Goal: Communication & Community: Answer question/provide support

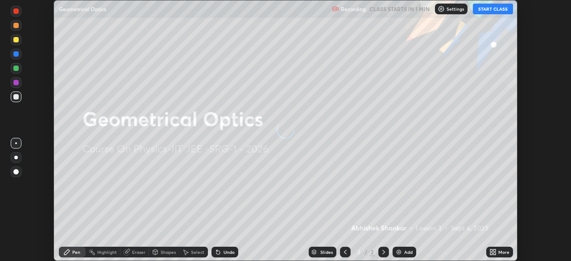
scroll to position [261, 571]
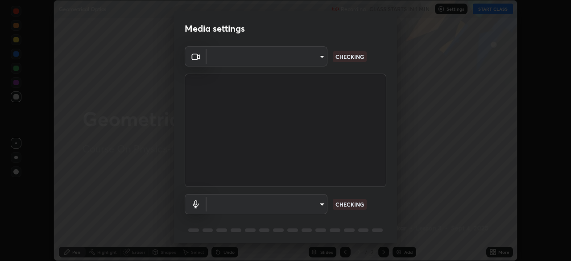
click at [309, 209] on body "Erase all Geometrical Optics Recording CLASS STARTS IN 1 MIN Settings START CLA…" at bounding box center [285, 130] width 571 height 261
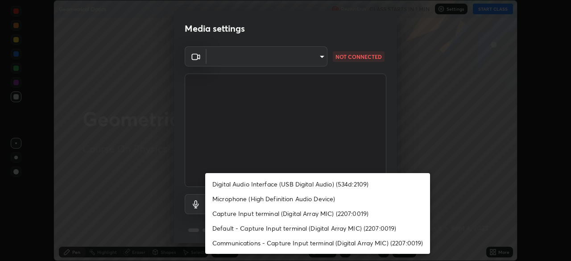
click at [308, 185] on li "Digital Audio Interface (USB Digital Audio) (534d:2109)" at bounding box center [317, 184] width 225 height 15
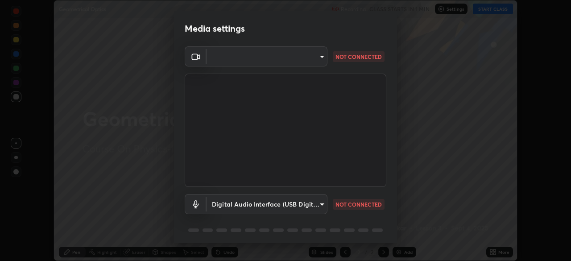
type input "f7001f36a804f2f88c905eccaea5bdfb6c2bbcb296da93879dc29a5e57e2bd49"
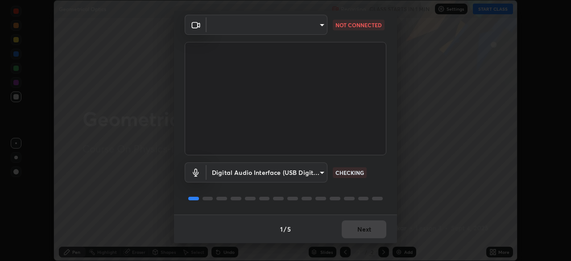
click at [359, 225] on div "1 / 5 Next" at bounding box center [285, 229] width 223 height 29
click at [361, 228] on div "1 / 5 Next" at bounding box center [285, 229] width 223 height 29
click at [364, 228] on div "1 / 5 Next" at bounding box center [285, 229] width 223 height 29
click at [362, 225] on div "1 / 5 Next" at bounding box center [285, 229] width 223 height 29
click at [361, 223] on div "1 / 5 Next" at bounding box center [285, 229] width 223 height 29
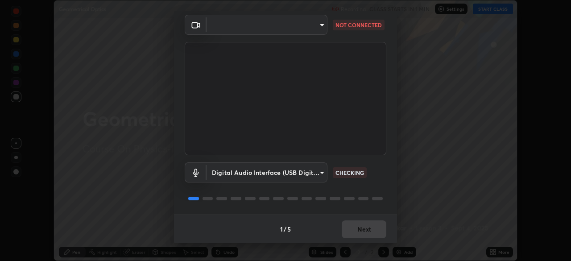
click at [362, 223] on div "1 / 5 Next" at bounding box center [285, 229] width 223 height 29
click at [363, 223] on div "1 / 5 Next" at bounding box center [285, 229] width 223 height 29
click at [370, 230] on div "1 / 5 Next" at bounding box center [285, 229] width 223 height 29
click at [369, 227] on div "1 / 5 Next" at bounding box center [285, 229] width 223 height 29
click at [371, 228] on div "1 / 5 Next" at bounding box center [285, 229] width 223 height 29
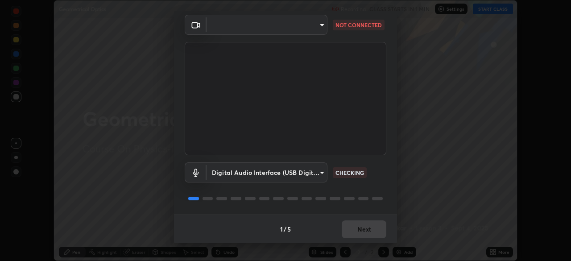
click at [314, 29] on body "Erase all Geometrical Optics Recording CLASS STARTS IN 1 MIN Settings START CLA…" at bounding box center [285, 130] width 571 height 261
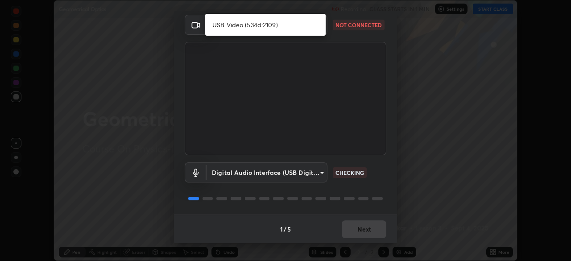
click at [302, 25] on li "USB Video (534d:2109)" at bounding box center [265, 24] width 120 height 15
type input "17d2c207585f71db404e89a995004647405990faac99dbf05689083c50e95166"
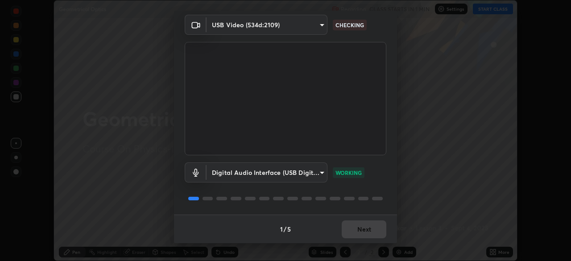
click at [362, 228] on div "1 / 5 Next" at bounding box center [285, 229] width 223 height 29
click at [366, 228] on div "1 / 5 Next" at bounding box center [285, 229] width 223 height 29
click at [366, 227] on div "1 / 5 Next" at bounding box center [285, 229] width 223 height 29
click at [370, 230] on div "1 / 5 Next" at bounding box center [285, 229] width 223 height 29
click at [375, 232] on div "1 / 5 Next" at bounding box center [285, 229] width 223 height 29
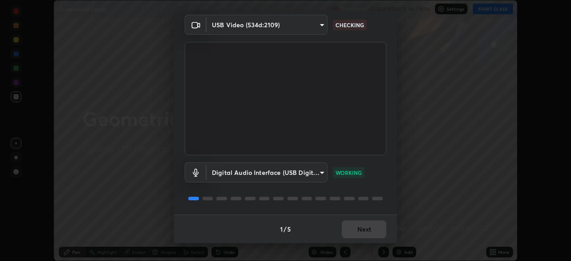
click at [377, 232] on div "1 / 5 Next" at bounding box center [285, 229] width 223 height 29
click at [374, 232] on div "1 / 5 Next" at bounding box center [285, 229] width 223 height 29
click at [375, 221] on div "1 / 5 Next" at bounding box center [285, 229] width 223 height 29
click at [367, 228] on div "1 / 5 Next" at bounding box center [285, 229] width 223 height 29
click at [372, 230] on button "Next" at bounding box center [364, 229] width 45 height 18
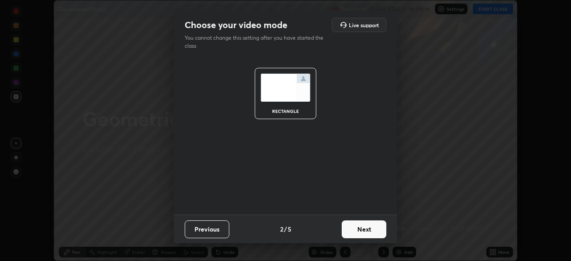
scroll to position [0, 0]
click at [372, 233] on button "Next" at bounding box center [364, 229] width 45 height 18
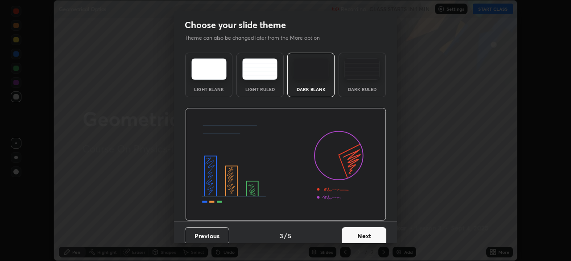
click at [374, 231] on button "Next" at bounding box center [364, 236] width 45 height 18
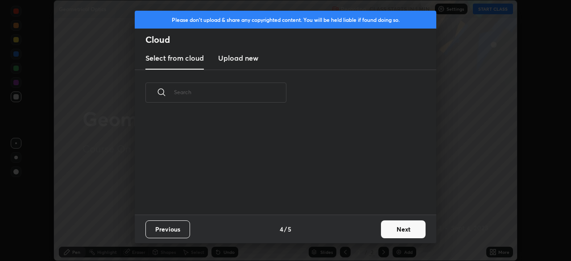
click at [382, 234] on button "Next" at bounding box center [403, 229] width 45 height 18
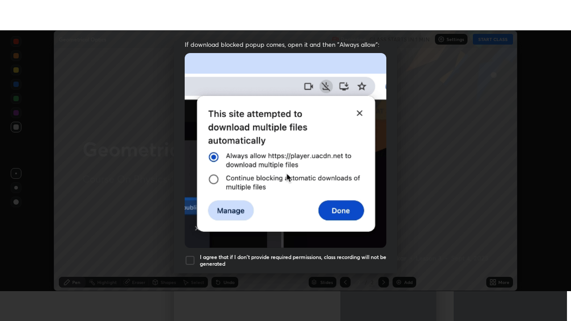
scroll to position [214, 0]
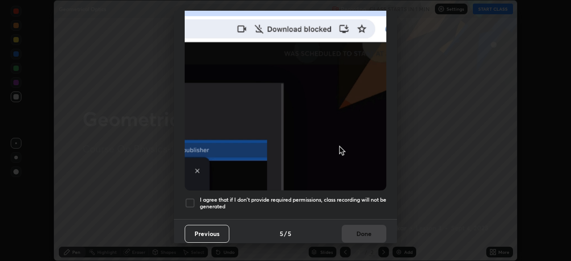
click at [187, 199] on div at bounding box center [190, 203] width 11 height 11
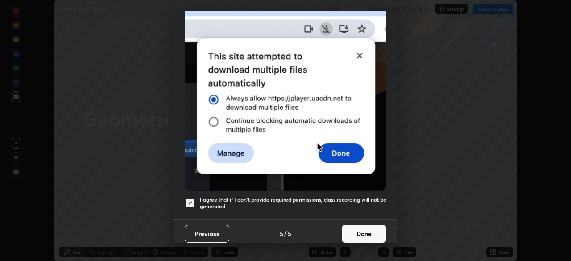
click at [350, 228] on button "Done" at bounding box center [364, 234] width 45 height 18
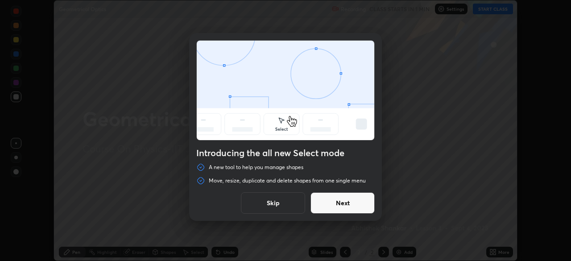
click at [339, 203] on button "Next" at bounding box center [342, 202] width 64 height 21
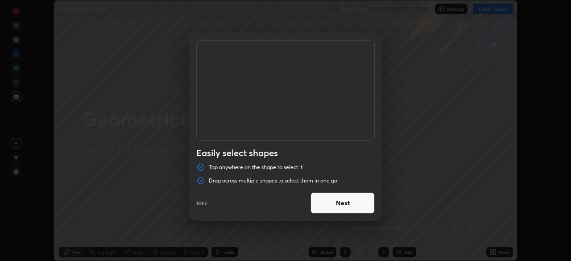
click at [348, 203] on button "Next" at bounding box center [342, 202] width 64 height 21
click at [347, 200] on button "Next" at bounding box center [342, 202] width 64 height 21
click at [345, 209] on button "Done" at bounding box center [342, 202] width 64 height 21
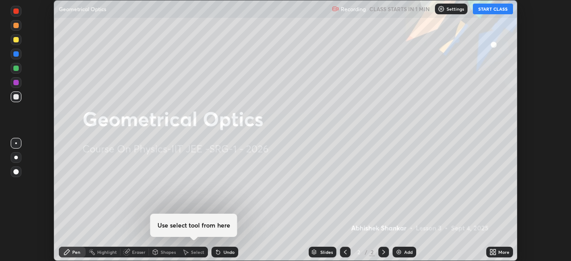
click at [494, 255] on icon at bounding box center [494, 253] width 2 height 2
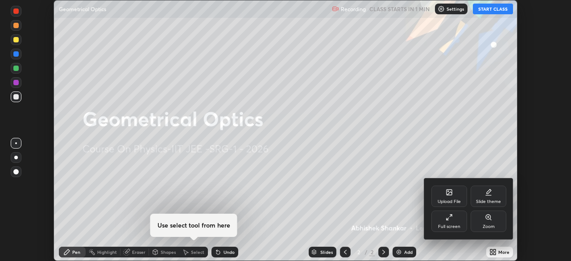
click at [447, 224] on div "Full screen" at bounding box center [449, 226] width 22 height 4
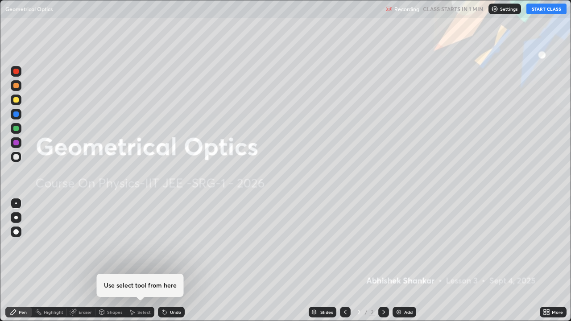
scroll to position [321, 571]
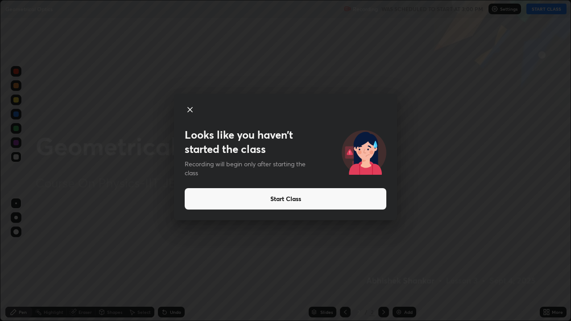
click at [290, 202] on button "Start Class" at bounding box center [286, 198] width 202 height 21
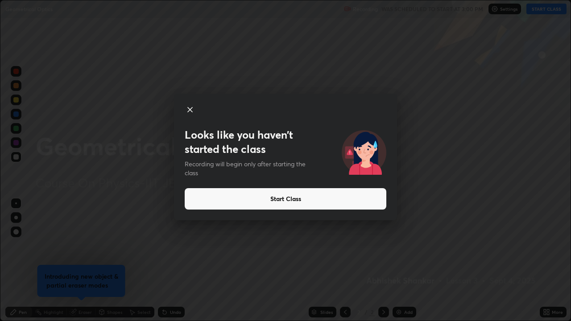
click at [288, 201] on button "Start Class" at bounding box center [286, 198] width 202 height 21
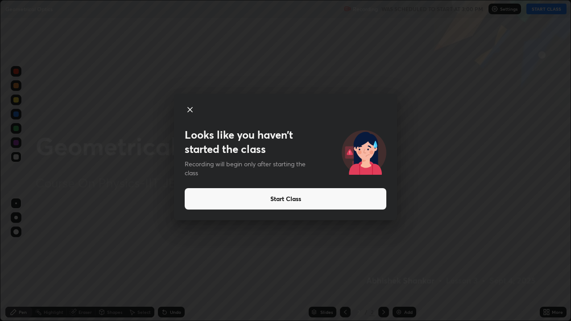
click at [282, 202] on button "Start Class" at bounding box center [286, 198] width 202 height 21
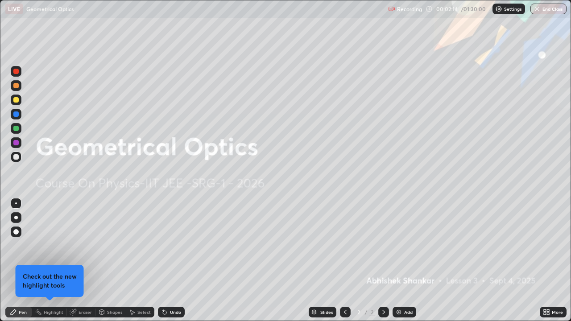
click at [404, 261] on div "Add" at bounding box center [408, 312] width 8 height 4
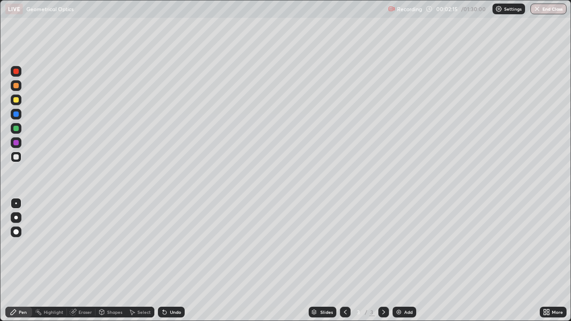
click at [20, 100] on div at bounding box center [16, 100] width 11 height 11
click at [20, 158] on div at bounding box center [16, 157] width 11 height 11
click at [17, 100] on div at bounding box center [15, 99] width 5 height 5
click at [170, 261] on div "Undo" at bounding box center [175, 312] width 11 height 4
click at [168, 261] on div "Undo" at bounding box center [171, 312] width 27 height 11
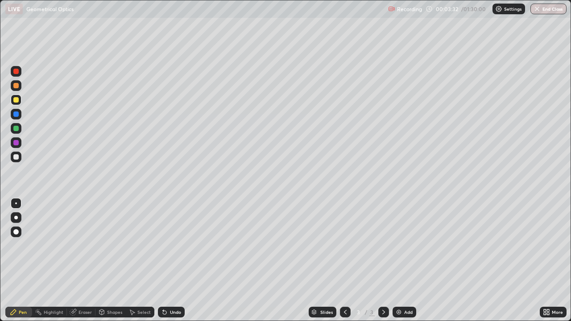
click at [168, 261] on div "Undo" at bounding box center [171, 312] width 27 height 11
click at [108, 261] on div "Shapes" at bounding box center [114, 312] width 15 height 4
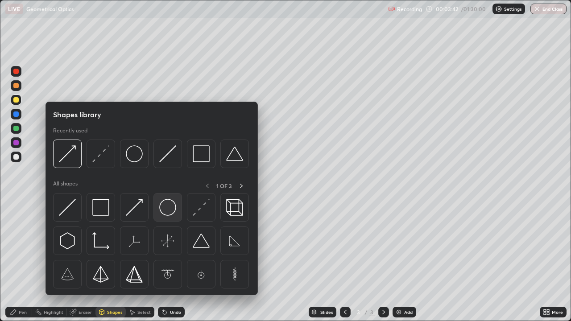
click at [165, 216] on div at bounding box center [167, 207] width 29 height 29
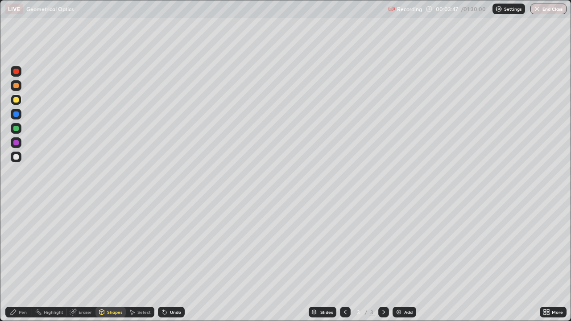
click at [18, 129] on div at bounding box center [15, 128] width 5 height 5
click at [16, 98] on div at bounding box center [15, 99] width 5 height 5
click at [16, 160] on div at bounding box center [16, 157] width 11 height 11
click at [16, 261] on icon at bounding box center [13, 312] width 7 height 7
click at [105, 261] on div "Shapes" at bounding box center [110, 312] width 30 height 11
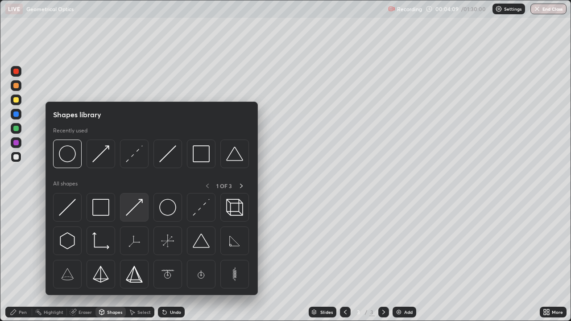
click at [134, 215] on img at bounding box center [134, 207] width 17 height 17
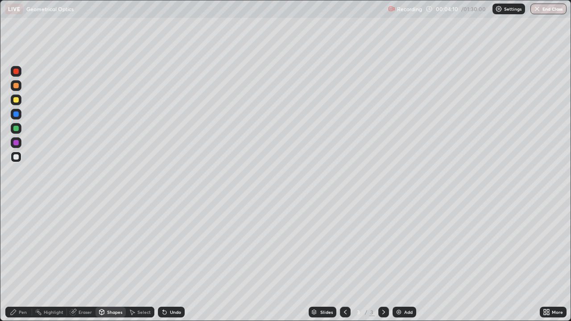
click at [17, 132] on div at bounding box center [16, 128] width 11 height 11
click at [110, 261] on div "Shapes" at bounding box center [114, 312] width 15 height 4
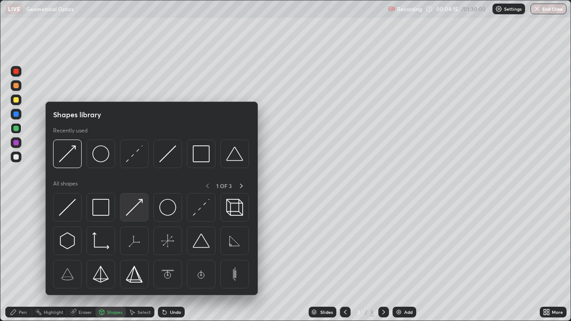
click at [138, 207] on img at bounding box center [134, 207] width 17 height 17
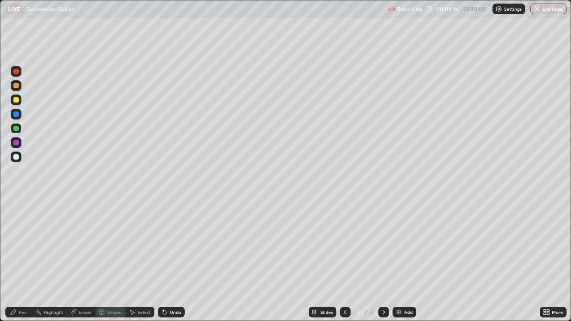
click at [17, 99] on div at bounding box center [15, 99] width 5 height 5
click at [22, 261] on div "Pen" at bounding box center [18, 312] width 27 height 11
click at [17, 128] on div at bounding box center [15, 128] width 5 height 5
click at [16, 158] on div at bounding box center [15, 156] width 5 height 5
click at [174, 261] on div "Undo" at bounding box center [175, 312] width 11 height 4
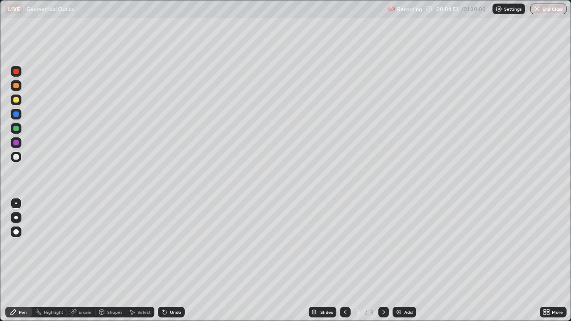
click at [17, 100] on div at bounding box center [15, 99] width 5 height 5
click at [171, 261] on div "Undo" at bounding box center [171, 312] width 27 height 11
click at [110, 261] on div "Shapes" at bounding box center [114, 312] width 15 height 4
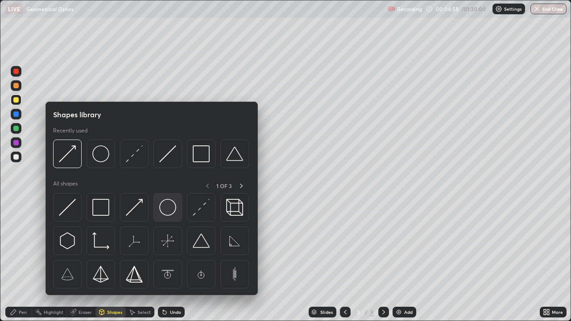
click at [176, 213] on img at bounding box center [167, 207] width 17 height 17
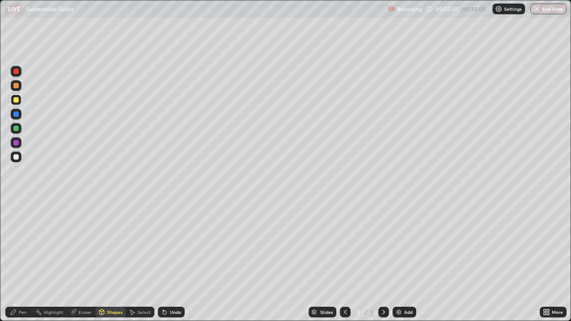
click at [109, 261] on div "Shapes" at bounding box center [114, 312] width 15 height 4
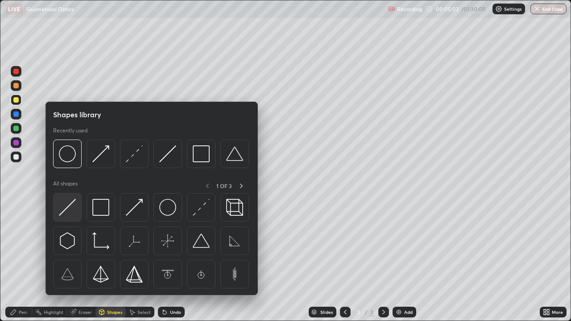
click at [76, 213] on div at bounding box center [67, 207] width 29 height 29
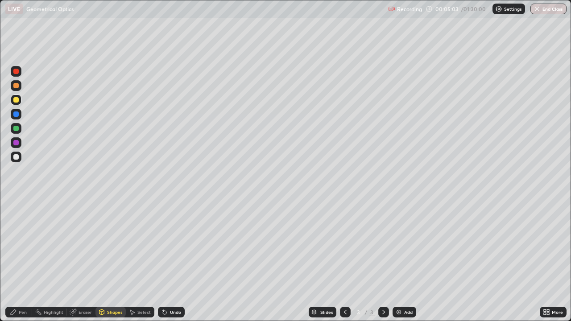
click at [17, 128] on div at bounding box center [15, 128] width 5 height 5
click at [16, 157] on div at bounding box center [15, 156] width 5 height 5
click at [23, 261] on div "Pen" at bounding box center [23, 312] width 8 height 4
click at [400, 261] on img at bounding box center [398, 312] width 7 height 7
click at [109, 261] on div "Shapes" at bounding box center [114, 312] width 15 height 4
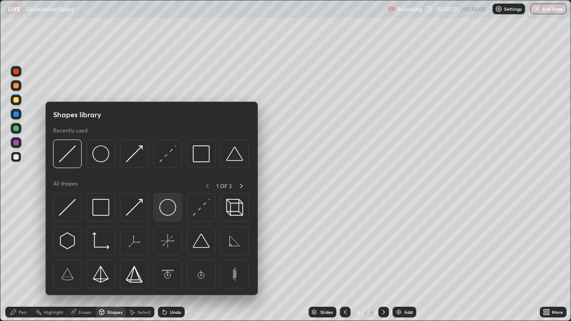
click at [166, 212] on img at bounding box center [167, 207] width 17 height 17
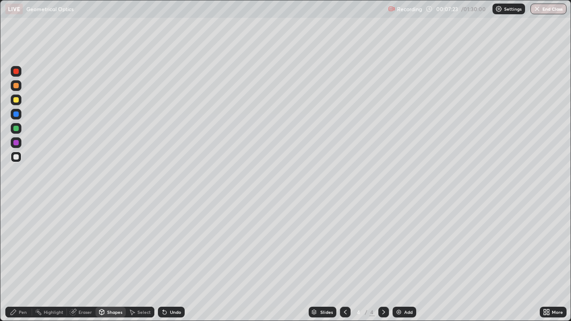
click at [17, 100] on div at bounding box center [15, 99] width 5 height 5
click at [17, 128] on div at bounding box center [15, 128] width 5 height 5
click at [143, 261] on div "Select" at bounding box center [143, 312] width 13 height 4
click at [240, 228] on div "0 ° Undo Copy Duplicate Duplicate to new slide Delete" at bounding box center [285, 160] width 570 height 320
click at [21, 261] on div "Pen" at bounding box center [18, 312] width 27 height 11
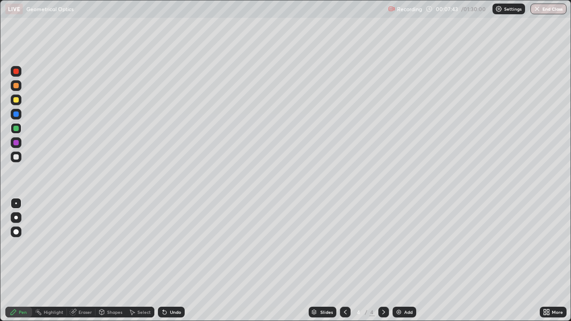
click at [17, 157] on div at bounding box center [15, 156] width 5 height 5
click at [112, 261] on div "Shapes" at bounding box center [114, 312] width 15 height 4
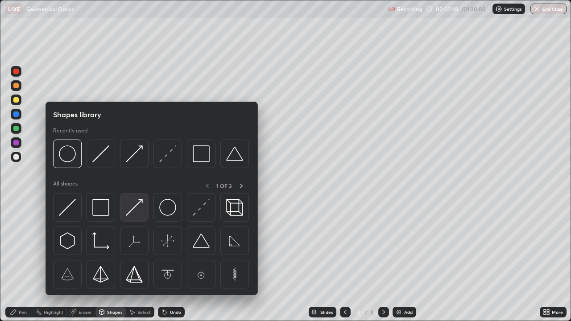
click at [137, 221] on div at bounding box center [134, 207] width 29 height 29
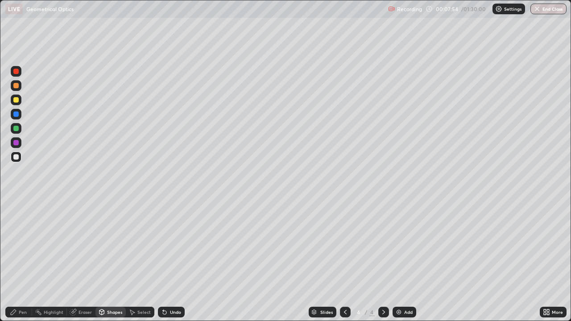
click at [23, 261] on div "Pen" at bounding box center [23, 312] width 8 height 4
click at [172, 261] on div "Undo" at bounding box center [175, 312] width 11 height 4
click at [170, 261] on div "Undo" at bounding box center [171, 312] width 27 height 11
click at [19, 157] on div at bounding box center [16, 157] width 11 height 11
click at [19, 99] on div at bounding box center [16, 100] width 11 height 11
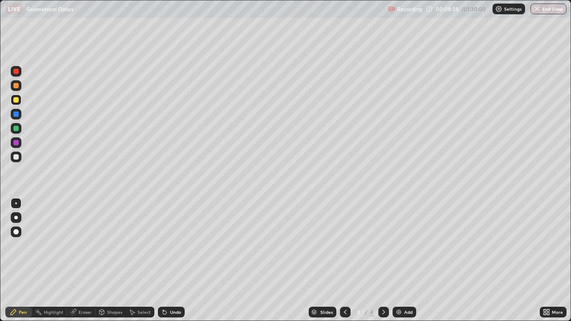
click at [172, 261] on div "Undo" at bounding box center [175, 312] width 11 height 4
click at [107, 261] on div "Shapes" at bounding box center [114, 312] width 15 height 4
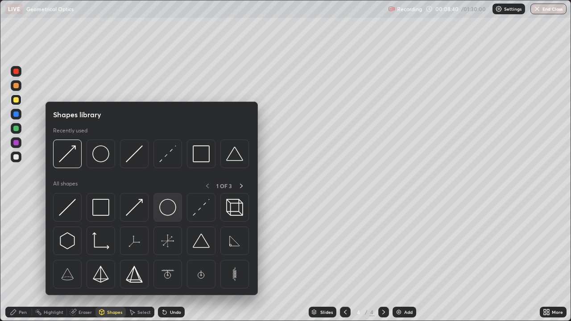
click at [168, 209] on img at bounding box center [167, 207] width 17 height 17
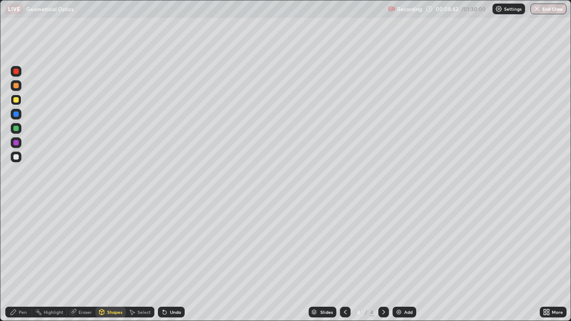
click at [17, 128] on div at bounding box center [15, 128] width 5 height 5
click at [16, 261] on div "Pen" at bounding box center [18, 312] width 27 height 11
click at [16, 157] on div at bounding box center [15, 156] width 5 height 5
click at [110, 261] on div "Shapes" at bounding box center [114, 312] width 15 height 4
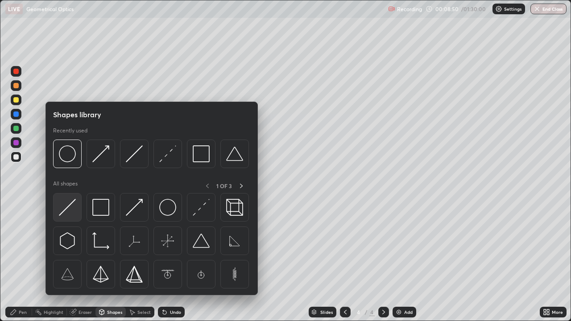
click at [68, 206] on img at bounding box center [67, 207] width 17 height 17
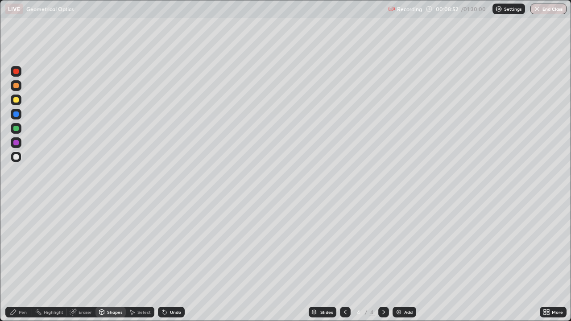
click at [170, 261] on div "Undo" at bounding box center [175, 312] width 11 height 4
click at [20, 261] on div "Pen" at bounding box center [18, 312] width 27 height 11
click at [76, 261] on icon at bounding box center [73, 312] width 7 height 7
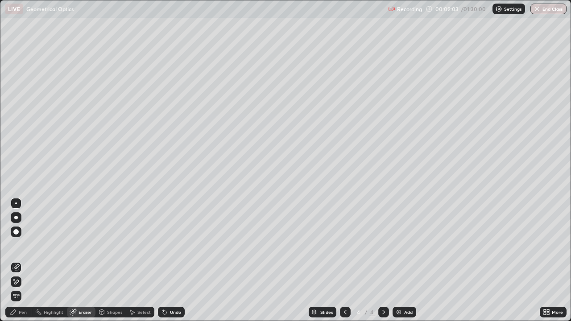
click at [21, 261] on div "Pen" at bounding box center [23, 312] width 8 height 4
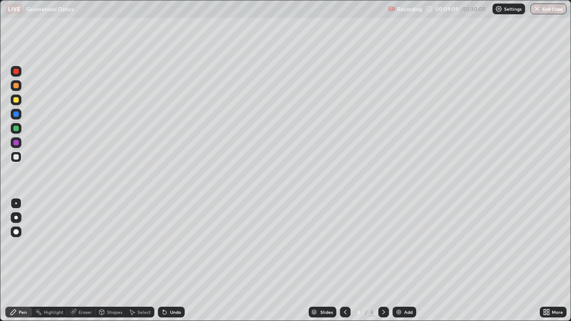
click at [23, 261] on div "Pen" at bounding box center [18, 312] width 27 height 11
click at [17, 103] on div at bounding box center [16, 100] width 11 height 11
click at [17, 157] on div at bounding box center [15, 156] width 5 height 5
click at [172, 261] on div "Undo" at bounding box center [171, 312] width 27 height 11
click at [174, 261] on div "Undo" at bounding box center [175, 312] width 11 height 4
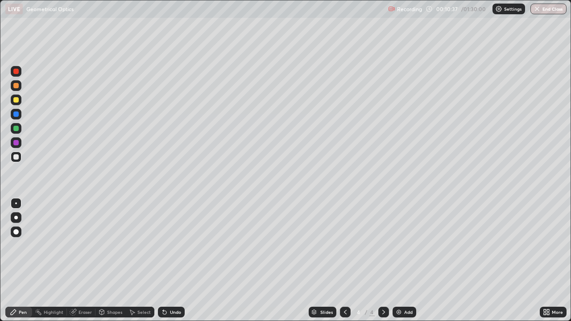
click at [145, 261] on div "Select" at bounding box center [143, 312] width 13 height 4
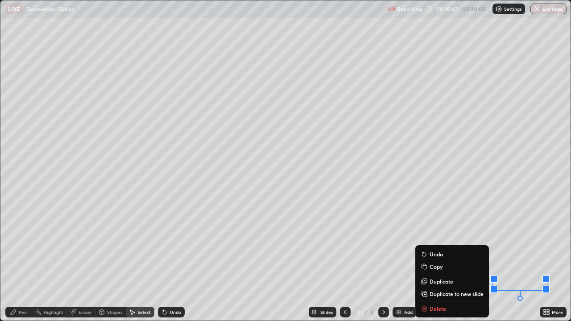
click at [21, 261] on div "Pen" at bounding box center [18, 312] width 27 height 11
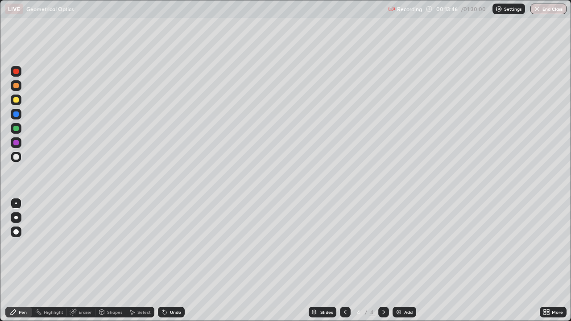
click at [405, 261] on div "Add" at bounding box center [408, 312] width 8 height 4
click at [17, 102] on div at bounding box center [15, 99] width 5 height 5
click at [142, 261] on div "Select" at bounding box center [143, 312] width 13 height 4
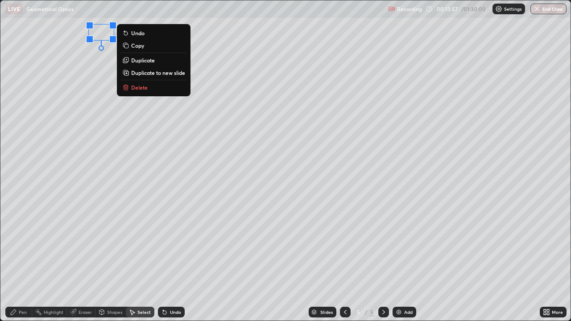
click at [25, 261] on div "Pen" at bounding box center [23, 312] width 8 height 4
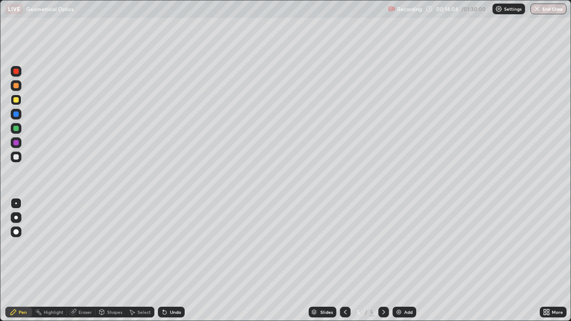
click at [141, 261] on div "Select" at bounding box center [140, 312] width 29 height 11
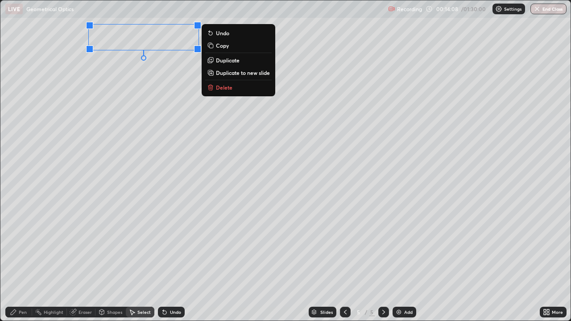
click at [13, 261] on icon at bounding box center [13, 312] width 5 height 5
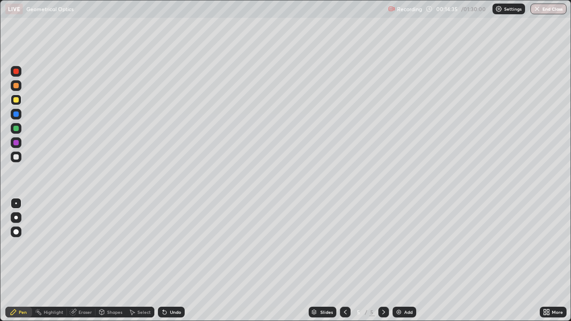
click at [17, 157] on div at bounding box center [15, 156] width 5 height 5
click at [168, 261] on div "Undo" at bounding box center [171, 312] width 27 height 11
click at [112, 261] on div "Shapes" at bounding box center [114, 312] width 15 height 4
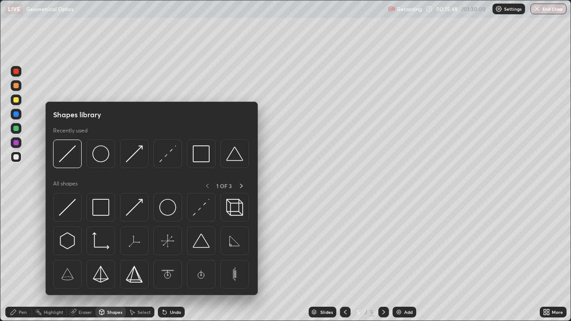
click at [22, 261] on div "Pen" at bounding box center [23, 312] width 8 height 4
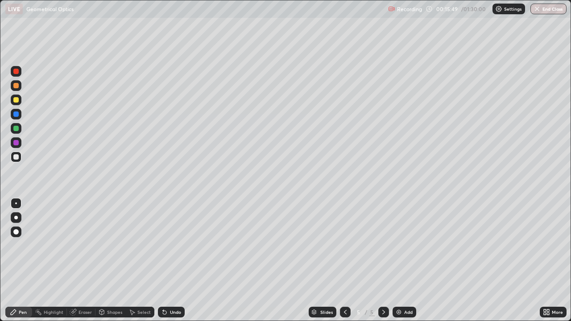
click at [19, 99] on div at bounding box center [16, 100] width 11 height 11
click at [113, 261] on div "Shapes" at bounding box center [114, 312] width 15 height 4
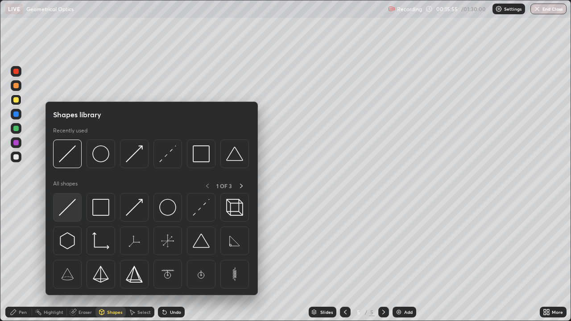
click at [72, 210] on img at bounding box center [67, 207] width 17 height 17
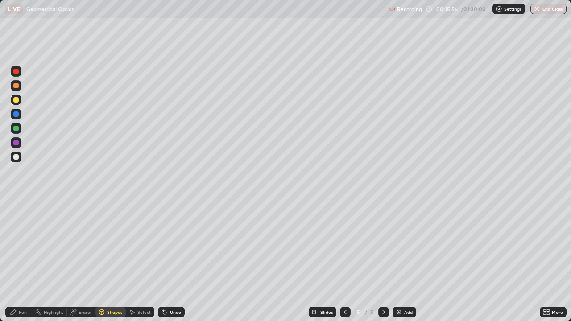
click at [17, 156] on div at bounding box center [15, 156] width 5 height 5
click at [110, 261] on div "Shapes" at bounding box center [114, 312] width 15 height 4
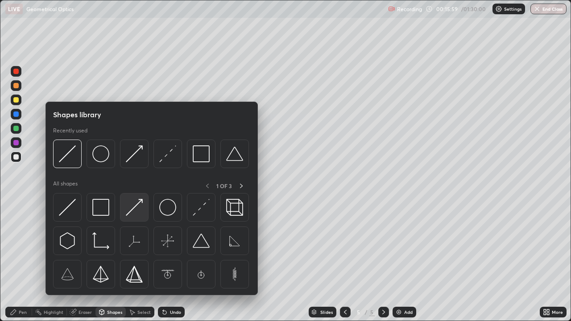
click at [134, 217] on div at bounding box center [134, 207] width 29 height 29
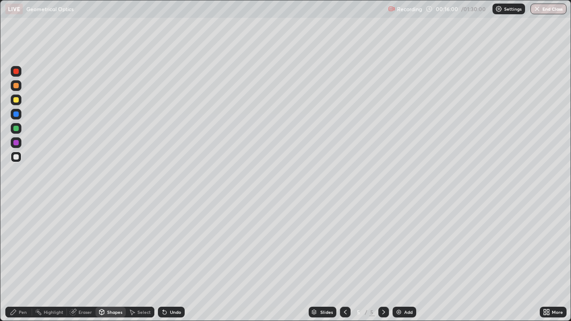
click at [17, 128] on div at bounding box center [15, 128] width 5 height 5
click at [20, 261] on div "Pen" at bounding box center [23, 312] width 8 height 4
click at [16, 99] on div at bounding box center [15, 99] width 5 height 5
click at [116, 261] on div "Shapes" at bounding box center [114, 312] width 15 height 4
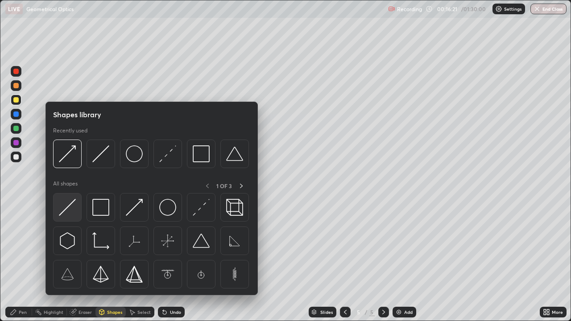
click at [73, 214] on img at bounding box center [67, 207] width 17 height 17
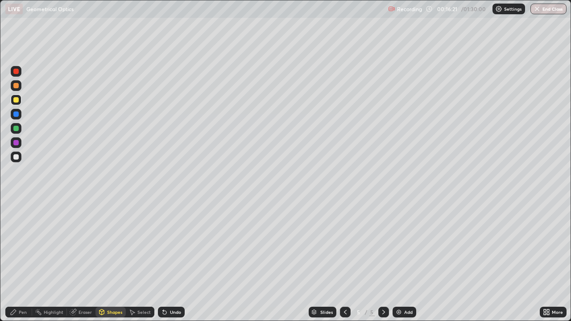
click at [19, 155] on div at bounding box center [16, 157] width 11 height 11
click at [114, 261] on div "Shapes" at bounding box center [110, 312] width 30 height 11
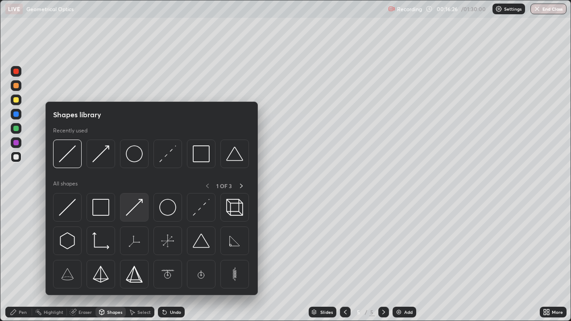
click at [140, 210] on img at bounding box center [134, 207] width 17 height 17
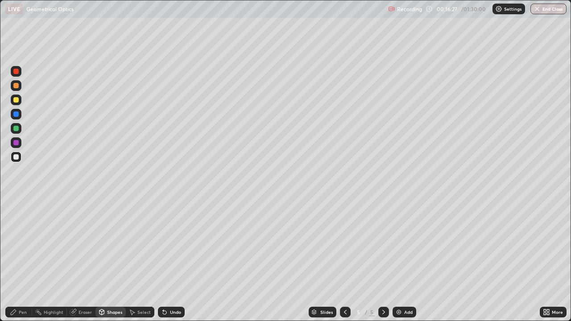
click at [17, 127] on div at bounding box center [15, 128] width 5 height 5
click at [102, 261] on icon at bounding box center [102, 313] width 0 height 3
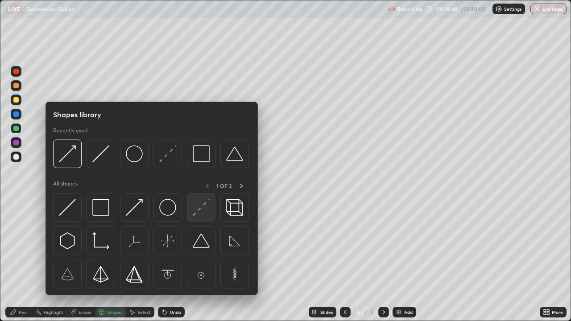
click at [203, 207] on img at bounding box center [201, 207] width 17 height 17
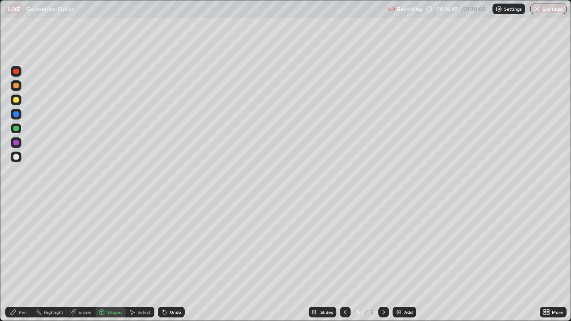
click at [17, 157] on div at bounding box center [15, 156] width 5 height 5
click at [405, 261] on div "Add" at bounding box center [408, 312] width 8 height 4
click at [17, 100] on div at bounding box center [15, 99] width 5 height 5
click at [168, 261] on div "Undo" at bounding box center [171, 312] width 27 height 11
click at [18, 261] on div "Pen" at bounding box center [18, 312] width 27 height 11
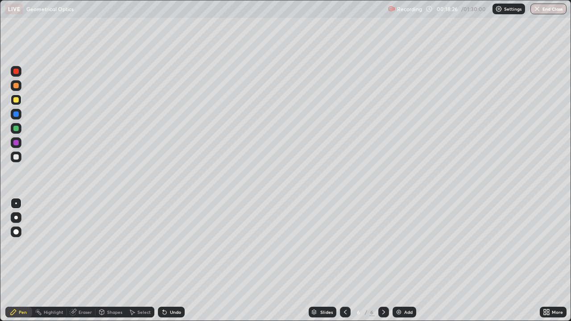
click at [168, 261] on div "Undo" at bounding box center [171, 312] width 27 height 11
click at [20, 157] on div at bounding box center [16, 157] width 11 height 11
click at [171, 261] on div "Undo" at bounding box center [175, 312] width 11 height 4
click at [113, 261] on div "Shapes" at bounding box center [114, 312] width 15 height 4
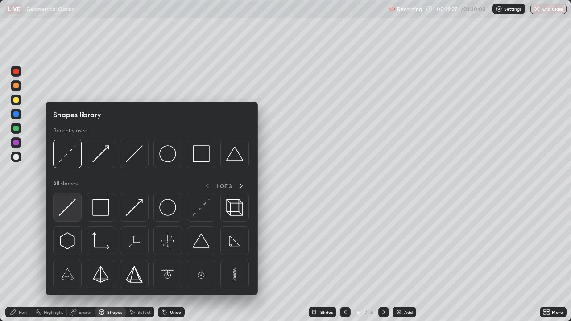
click at [75, 214] on img at bounding box center [67, 207] width 17 height 17
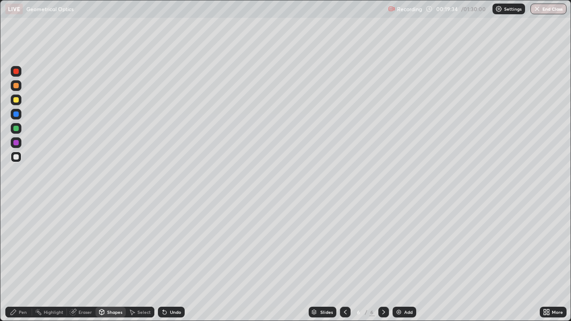
click at [112, 261] on div "Shapes" at bounding box center [114, 312] width 15 height 4
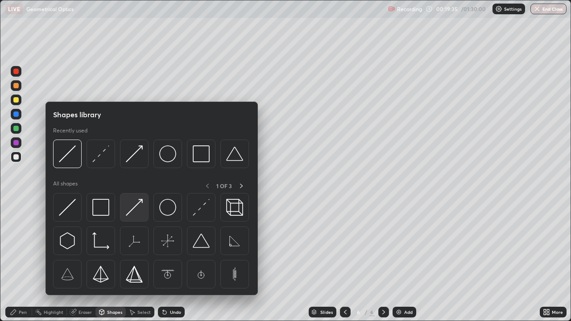
click at [138, 208] on img at bounding box center [134, 207] width 17 height 17
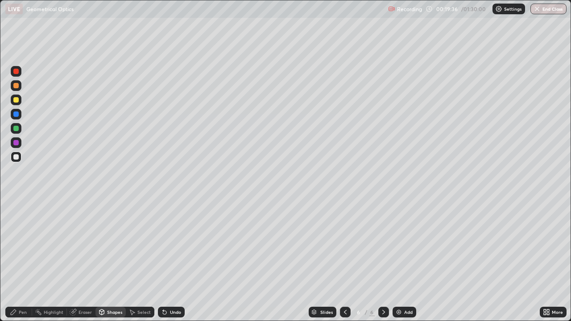
click at [17, 128] on div at bounding box center [15, 128] width 5 height 5
click at [23, 261] on div "Pen" at bounding box center [23, 312] width 8 height 4
click at [18, 157] on div at bounding box center [15, 156] width 5 height 5
click at [112, 261] on div "Shapes" at bounding box center [114, 312] width 15 height 4
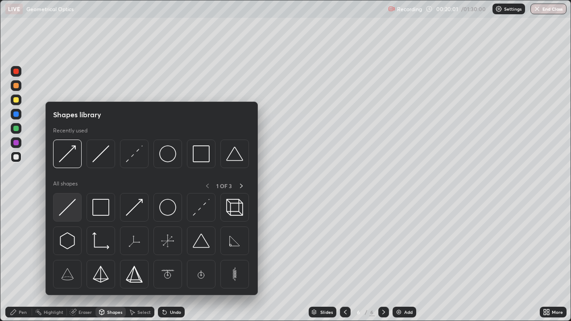
click at [69, 215] on img at bounding box center [67, 207] width 17 height 17
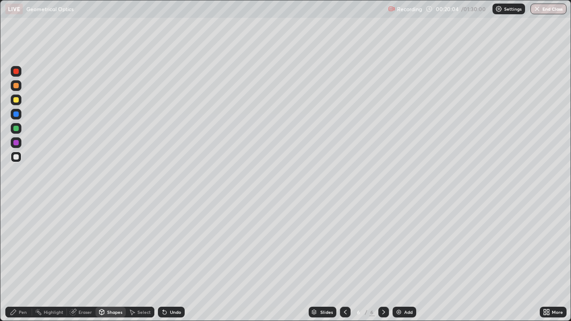
click at [109, 261] on div "Shapes" at bounding box center [110, 312] width 30 height 11
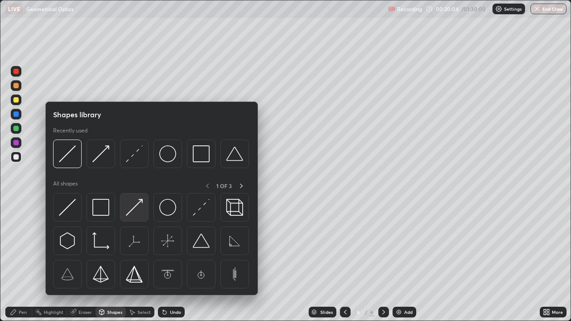
click at [137, 213] on img at bounding box center [134, 207] width 17 height 17
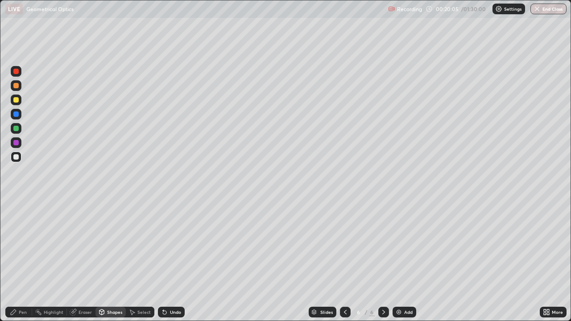
click at [17, 101] on div at bounding box center [15, 99] width 5 height 5
click at [111, 261] on div "Shapes" at bounding box center [114, 312] width 15 height 4
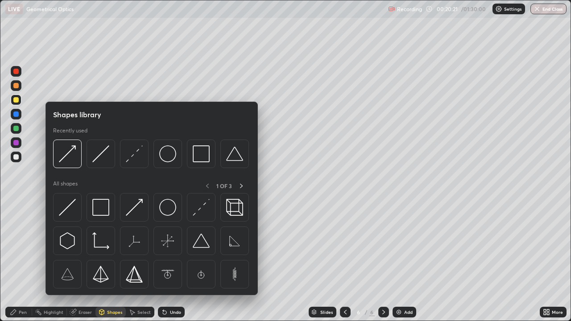
click at [200, 211] on img at bounding box center [201, 207] width 17 height 17
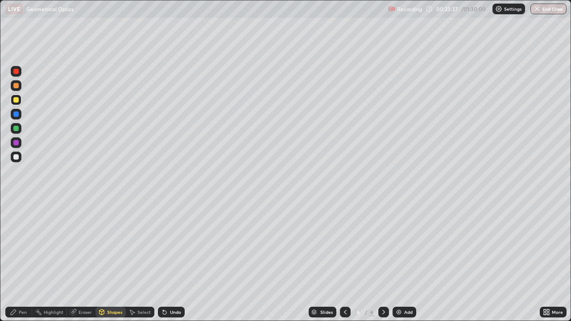
click at [168, 261] on div "Undo" at bounding box center [171, 312] width 27 height 11
click at [22, 261] on div "Pen" at bounding box center [23, 312] width 8 height 4
click at [136, 261] on div "Select" at bounding box center [140, 312] width 29 height 11
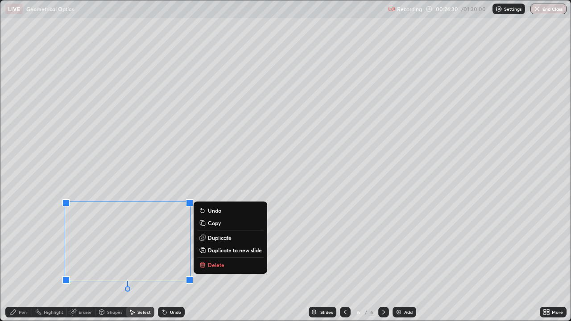
click at [219, 261] on p "Delete" at bounding box center [216, 264] width 17 height 7
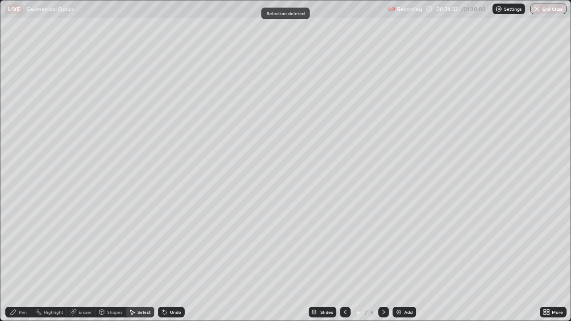
click at [21, 261] on div "Pen" at bounding box center [23, 312] width 8 height 4
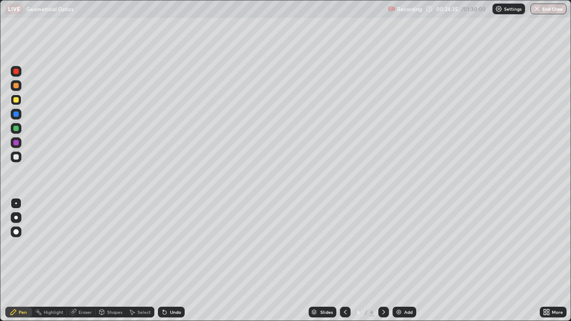
click at [404, 261] on div "Add" at bounding box center [405, 312] width 24 height 11
click at [21, 100] on div at bounding box center [16, 100] width 11 height 11
click at [20, 160] on div at bounding box center [16, 157] width 11 height 11
click at [167, 261] on div "Undo" at bounding box center [171, 312] width 27 height 11
click at [18, 102] on div at bounding box center [16, 100] width 11 height 11
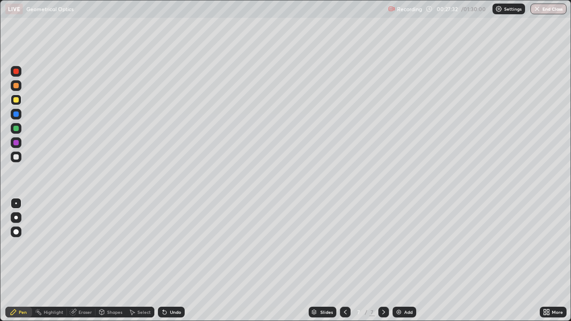
click at [17, 159] on div at bounding box center [15, 156] width 5 height 5
click at [108, 261] on div "Shapes" at bounding box center [110, 312] width 30 height 11
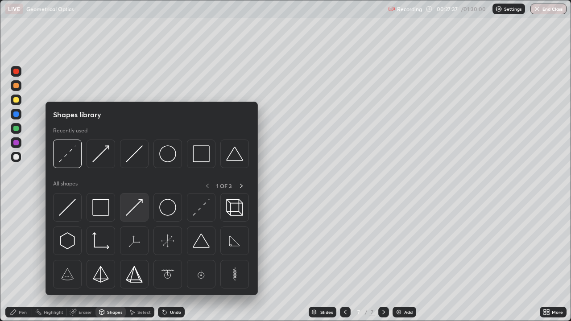
click at [129, 213] on img at bounding box center [134, 207] width 17 height 17
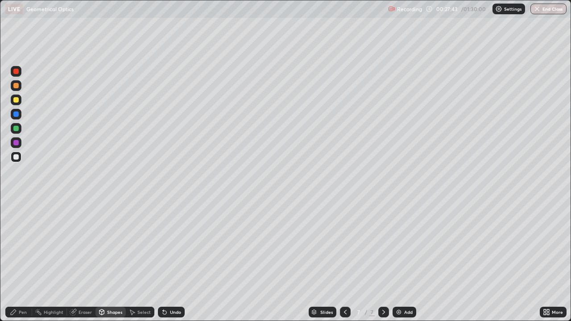
click at [20, 261] on div "Pen" at bounding box center [23, 312] width 8 height 4
click at [112, 261] on div "Shapes" at bounding box center [114, 312] width 15 height 4
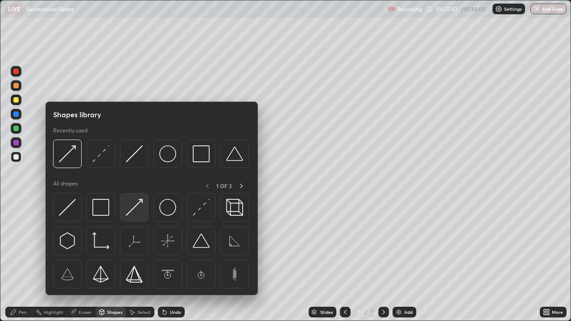
click at [135, 213] on img at bounding box center [134, 207] width 17 height 17
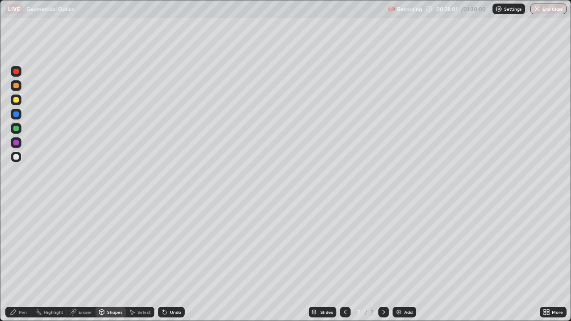
click at [109, 261] on div "Shapes" at bounding box center [110, 312] width 30 height 11
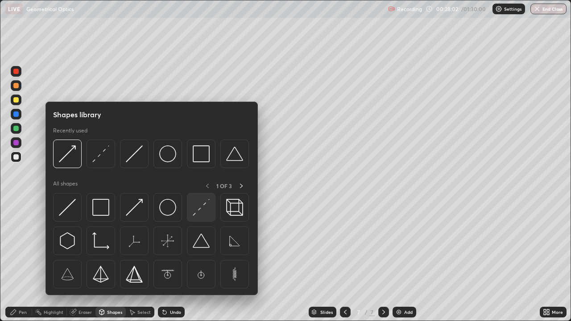
click at [192, 214] on div at bounding box center [201, 207] width 29 height 29
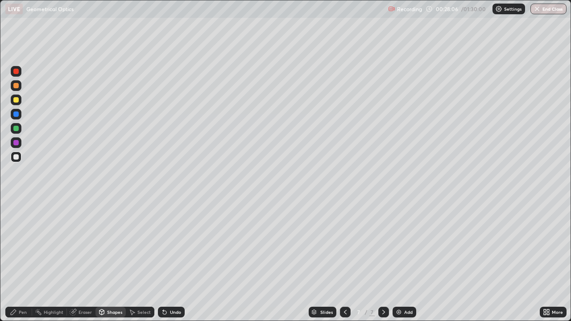
click at [19, 261] on div "Pen" at bounding box center [18, 312] width 27 height 11
click at [18, 100] on div at bounding box center [15, 99] width 5 height 5
click at [16, 156] on div at bounding box center [15, 156] width 5 height 5
click at [16, 101] on div at bounding box center [15, 99] width 5 height 5
click at [17, 158] on div at bounding box center [15, 156] width 5 height 5
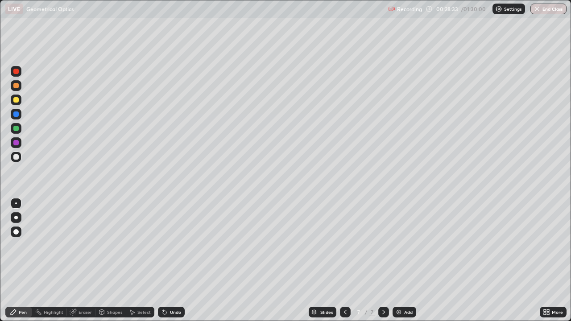
click at [107, 261] on div "Shapes" at bounding box center [114, 312] width 15 height 4
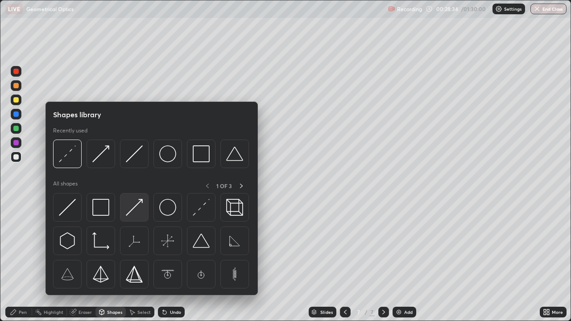
click at [135, 211] on img at bounding box center [134, 207] width 17 height 17
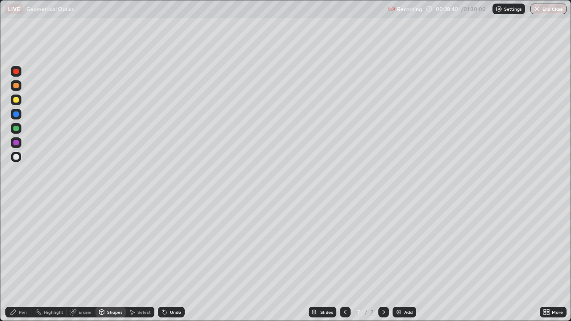
click at [29, 261] on div "Pen" at bounding box center [18, 312] width 27 height 11
click at [111, 261] on div "Shapes" at bounding box center [114, 312] width 15 height 4
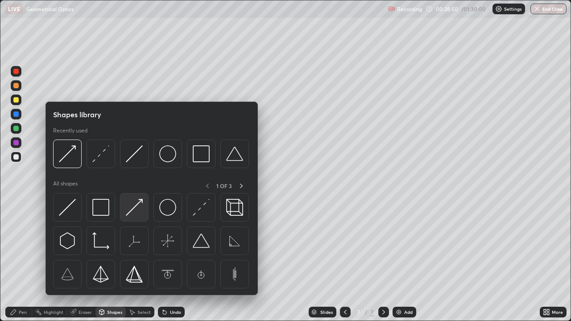
click at [139, 215] on img at bounding box center [134, 207] width 17 height 17
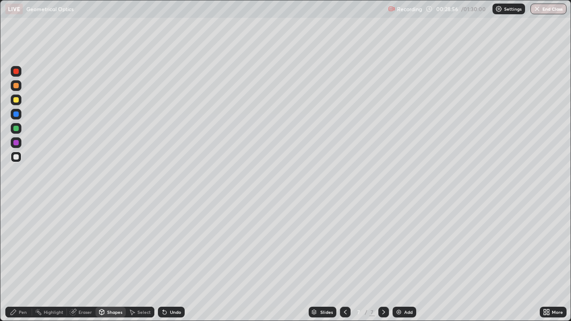
click at [173, 261] on div "Undo" at bounding box center [171, 312] width 27 height 11
click at [170, 261] on div "Undo" at bounding box center [175, 312] width 11 height 4
click at [116, 261] on div "Shapes" at bounding box center [114, 312] width 15 height 4
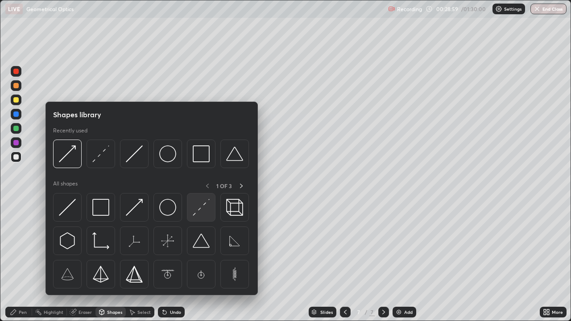
click at [199, 208] on img at bounding box center [201, 207] width 17 height 17
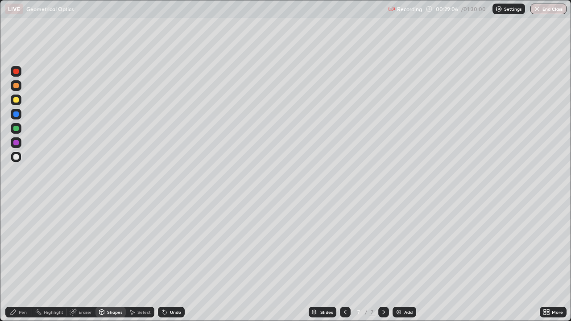
click at [24, 261] on div "Pen" at bounding box center [18, 312] width 27 height 11
click at [16, 100] on div at bounding box center [15, 99] width 5 height 5
click at [84, 261] on div "Eraser" at bounding box center [85, 312] width 13 height 4
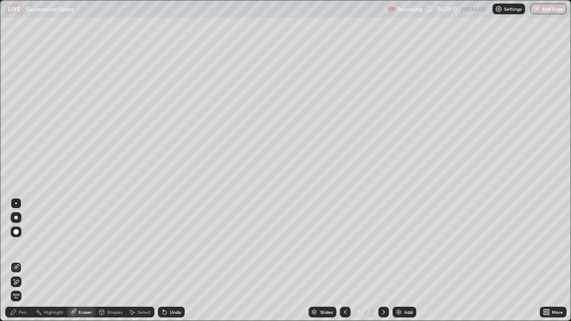
click at [19, 261] on div "Pen" at bounding box center [23, 312] width 8 height 4
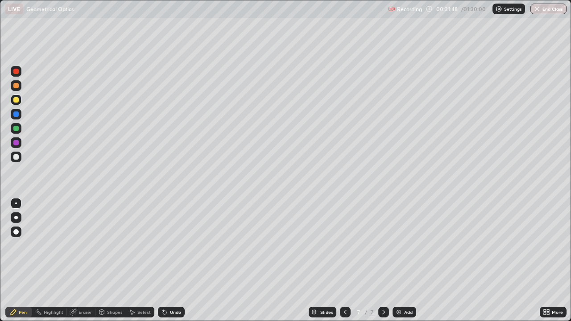
click at [403, 261] on div "Add" at bounding box center [405, 312] width 24 height 11
click at [19, 99] on div at bounding box center [16, 100] width 11 height 11
click at [344, 261] on icon at bounding box center [345, 312] width 7 height 7
click at [382, 261] on icon at bounding box center [383, 312] width 7 height 7
click at [105, 261] on div "Shapes" at bounding box center [110, 312] width 30 height 11
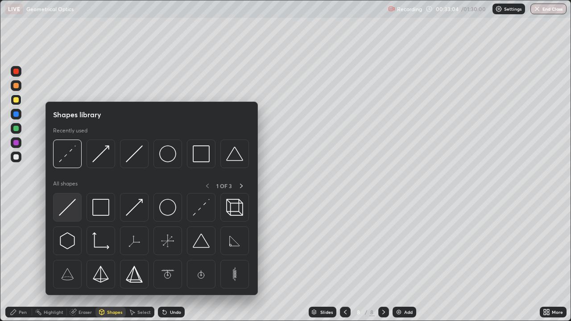
click at [73, 210] on img at bounding box center [67, 207] width 17 height 17
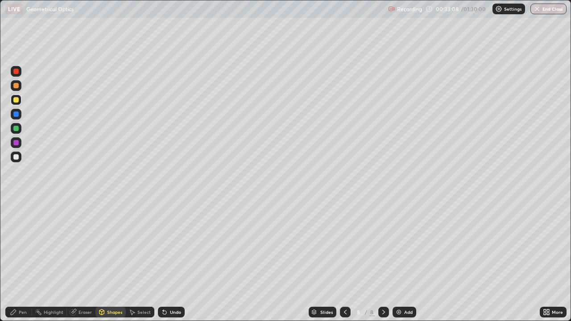
click at [117, 261] on div "Shapes" at bounding box center [114, 312] width 15 height 4
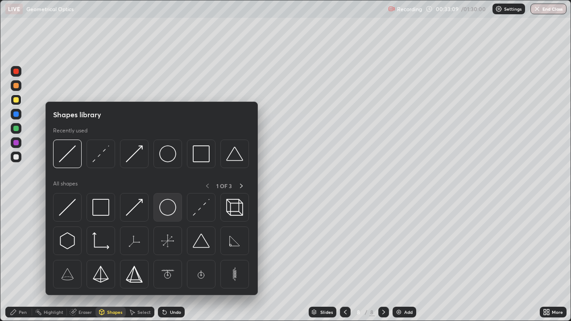
click at [171, 215] on img at bounding box center [167, 207] width 17 height 17
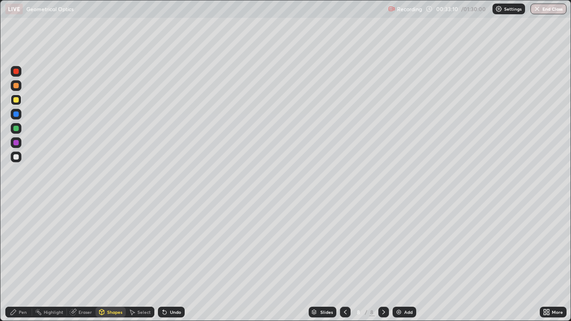
click at [16, 157] on div at bounding box center [15, 156] width 5 height 5
click at [108, 261] on div "Shapes" at bounding box center [114, 312] width 15 height 4
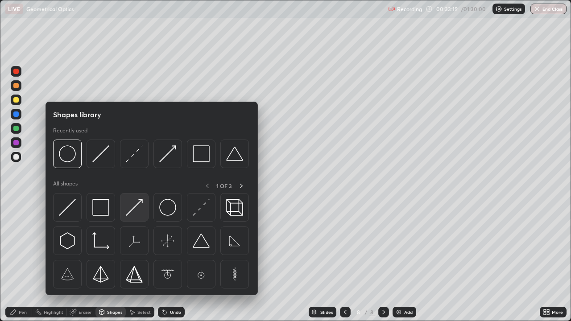
click at [136, 206] on img at bounding box center [134, 207] width 17 height 17
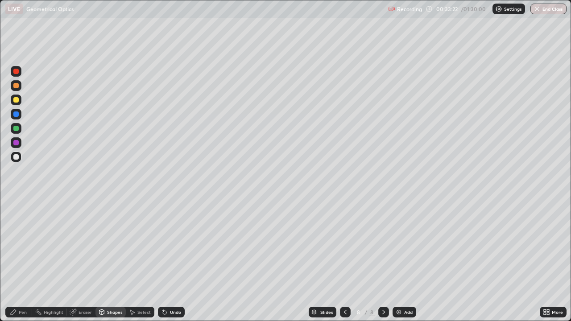
click at [17, 128] on div at bounding box center [15, 128] width 5 height 5
click at [114, 261] on div "Shapes" at bounding box center [114, 312] width 15 height 4
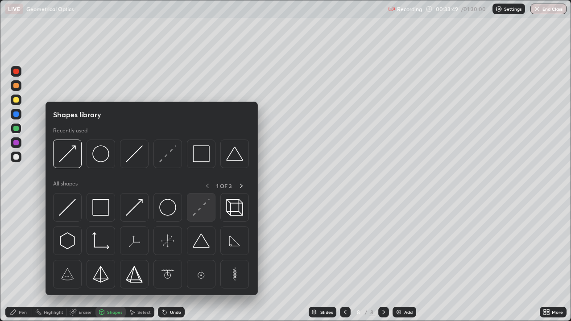
click at [205, 211] on img at bounding box center [201, 207] width 17 height 17
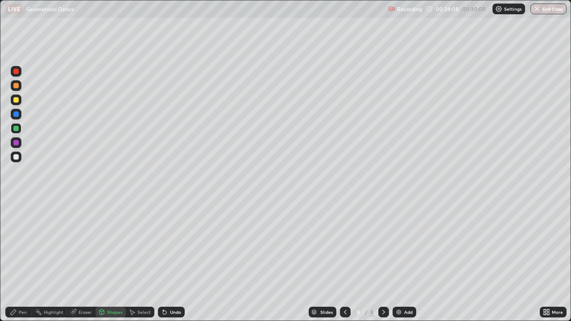
click at [24, 261] on div "Pen" at bounding box center [18, 312] width 27 height 11
click at [109, 261] on div "Shapes" at bounding box center [110, 312] width 30 height 11
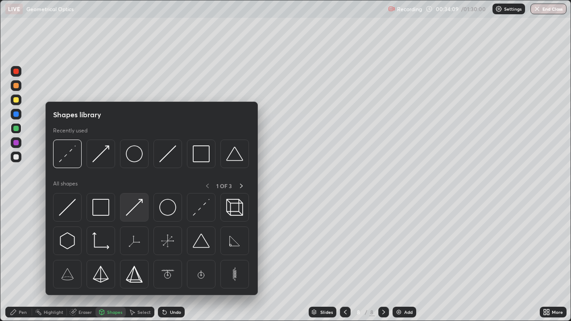
click at [140, 211] on img at bounding box center [134, 207] width 17 height 17
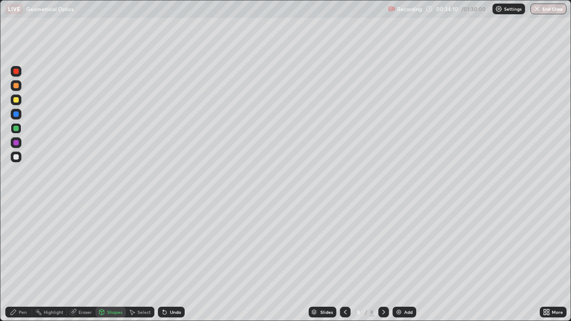
click at [17, 156] on div at bounding box center [15, 156] width 5 height 5
click at [21, 261] on div "Pen" at bounding box center [23, 312] width 8 height 4
click at [108, 261] on div "Shapes" at bounding box center [110, 312] width 30 height 11
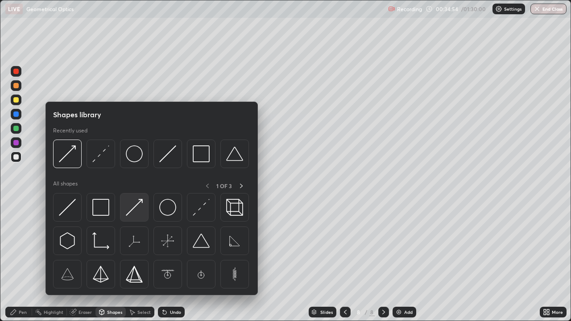
click at [136, 212] on img at bounding box center [134, 207] width 17 height 17
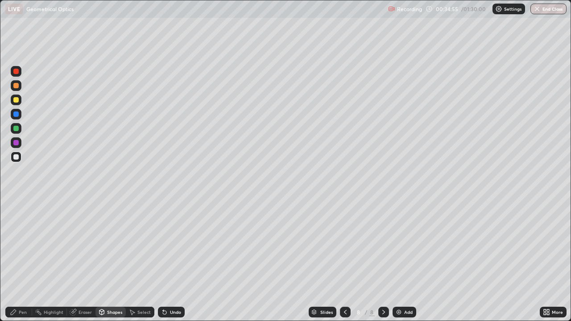
click at [17, 129] on div at bounding box center [15, 128] width 5 height 5
click at [16, 261] on icon at bounding box center [13, 312] width 7 height 7
click at [18, 101] on div at bounding box center [15, 99] width 5 height 5
click at [117, 261] on div "Shapes" at bounding box center [110, 312] width 30 height 11
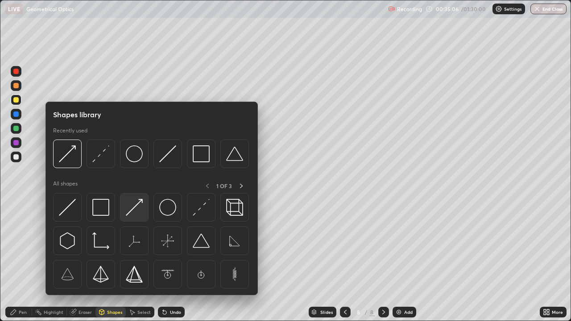
click at [135, 204] on img at bounding box center [134, 207] width 17 height 17
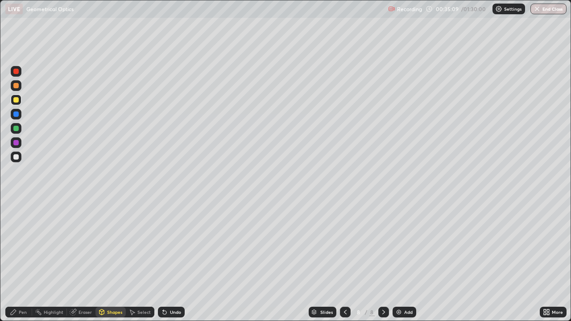
click at [170, 261] on div "Undo" at bounding box center [175, 312] width 11 height 4
click at [25, 261] on div "Pen" at bounding box center [18, 312] width 27 height 11
click at [17, 157] on div at bounding box center [15, 156] width 5 height 5
click at [170, 261] on div "Undo" at bounding box center [175, 312] width 11 height 4
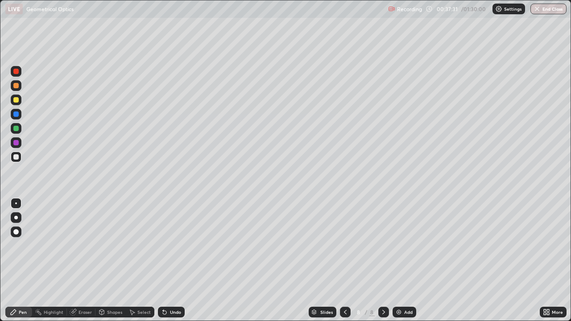
click at [168, 261] on div "Undo" at bounding box center [171, 312] width 27 height 11
click at [174, 261] on div "Undo" at bounding box center [175, 312] width 11 height 4
click at [172, 261] on div "Undo" at bounding box center [175, 312] width 11 height 4
click at [167, 261] on div "Undo" at bounding box center [171, 312] width 27 height 11
click at [172, 261] on div "Undo" at bounding box center [175, 312] width 11 height 4
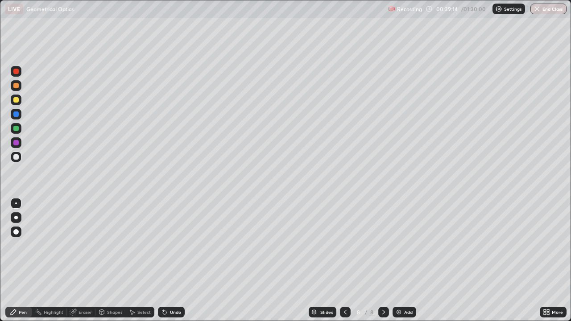
click at [170, 261] on div "Undo" at bounding box center [175, 312] width 11 height 4
click at [169, 261] on div "Undo" at bounding box center [171, 312] width 27 height 11
click at [173, 261] on div "Undo" at bounding box center [171, 312] width 27 height 11
click at [340, 261] on div at bounding box center [345, 312] width 11 height 11
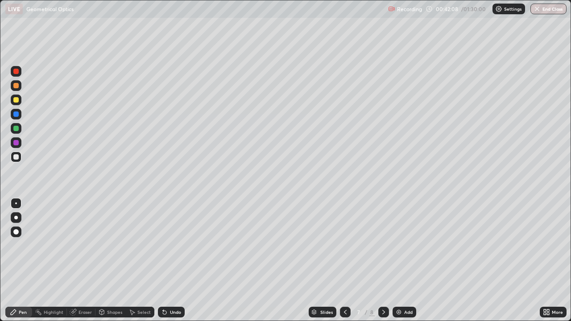
click at [340, 261] on div at bounding box center [345, 312] width 11 height 18
click at [344, 261] on icon at bounding box center [345, 312] width 7 height 7
click at [383, 261] on icon at bounding box center [383, 312] width 7 height 7
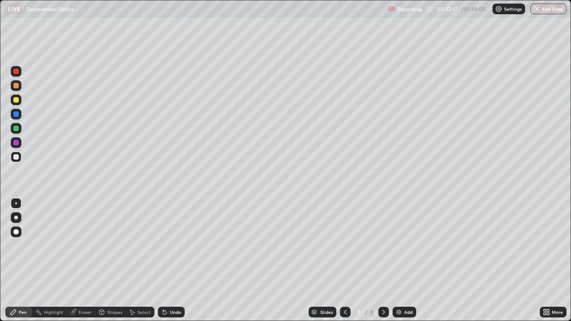
click at [381, 261] on icon at bounding box center [383, 312] width 7 height 7
click at [383, 261] on icon at bounding box center [383, 312] width 7 height 7
click at [13, 99] on div at bounding box center [15, 99] width 5 height 5
click at [143, 261] on div "Select" at bounding box center [143, 312] width 13 height 4
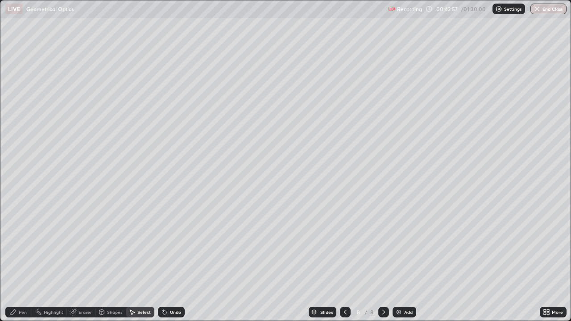
click at [26, 261] on div "Pen" at bounding box center [18, 312] width 27 height 11
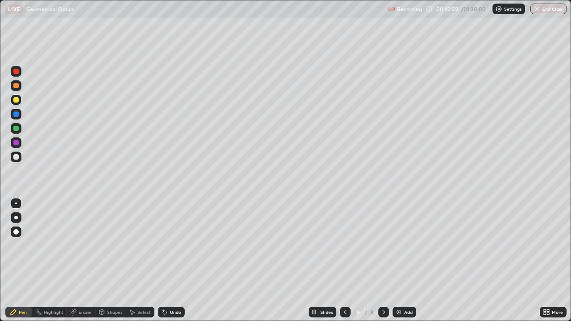
click at [136, 261] on div "Select" at bounding box center [140, 312] width 29 height 11
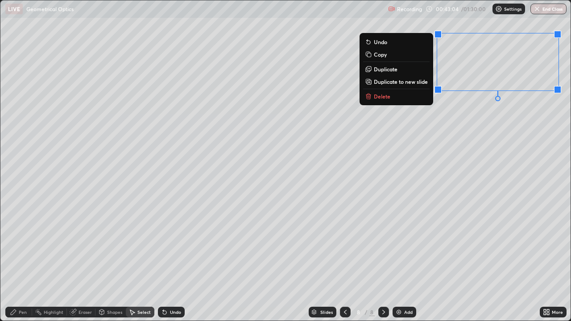
click at [486, 161] on div "0 ° Undo Copy Duplicate Duplicate to new slide Delete" at bounding box center [285, 160] width 570 height 320
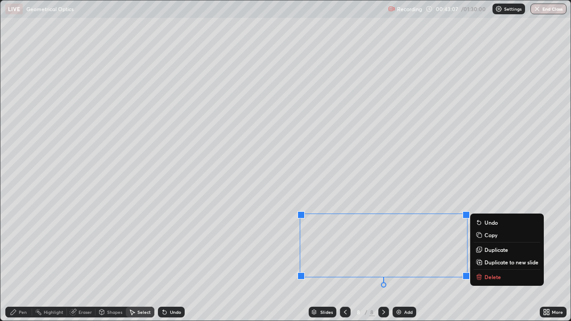
click at [315, 261] on div "0 ° Undo Copy Duplicate Duplicate to new slide Delete" at bounding box center [285, 160] width 570 height 320
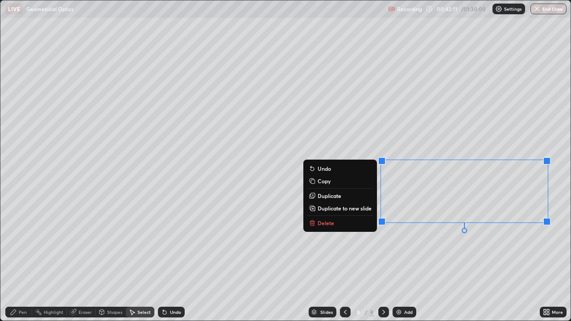
click at [440, 261] on div "0 ° Undo Copy Duplicate Duplicate to new slide Delete" at bounding box center [285, 160] width 570 height 320
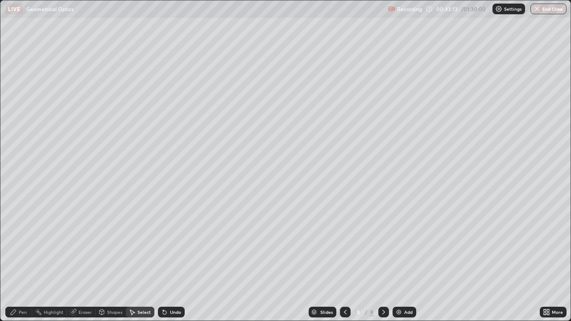
click at [20, 261] on div "Pen" at bounding box center [23, 312] width 8 height 4
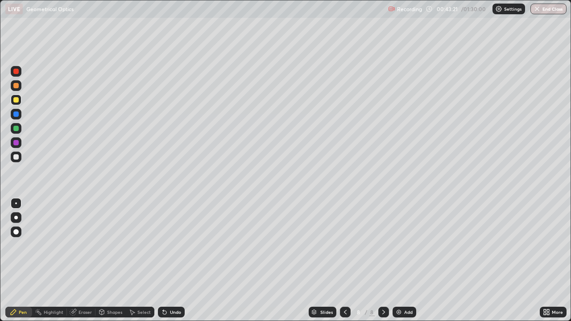
click at [140, 261] on div "Select" at bounding box center [140, 312] width 29 height 11
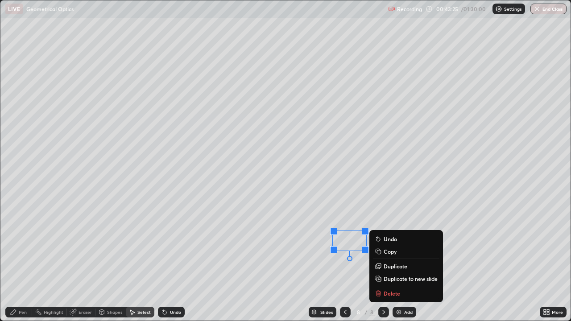
click at [21, 261] on div "Pen" at bounding box center [18, 312] width 27 height 11
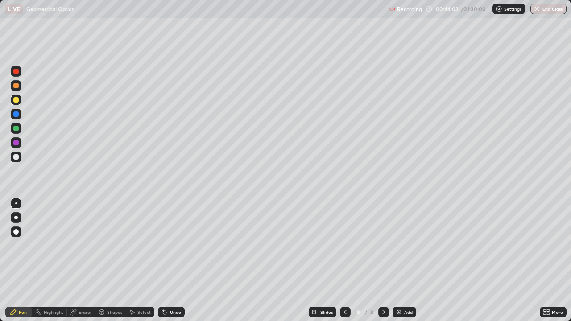
click at [170, 261] on div "Undo" at bounding box center [175, 312] width 11 height 4
click at [402, 261] on div "Add" at bounding box center [405, 312] width 24 height 11
click at [110, 261] on div "Shapes" at bounding box center [110, 312] width 30 height 11
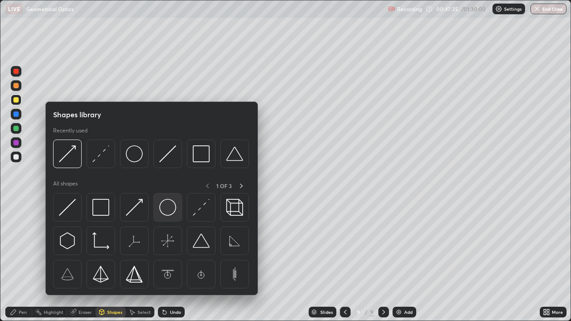
click at [171, 206] on img at bounding box center [167, 207] width 17 height 17
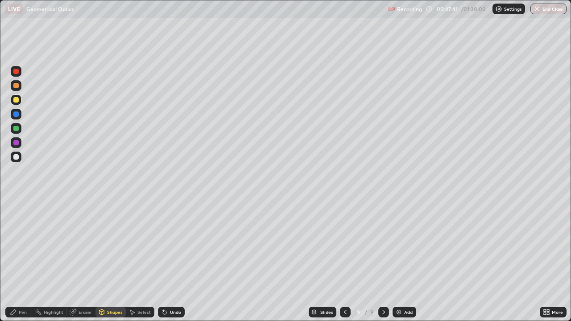
click at [145, 261] on div "Select" at bounding box center [143, 312] width 13 height 4
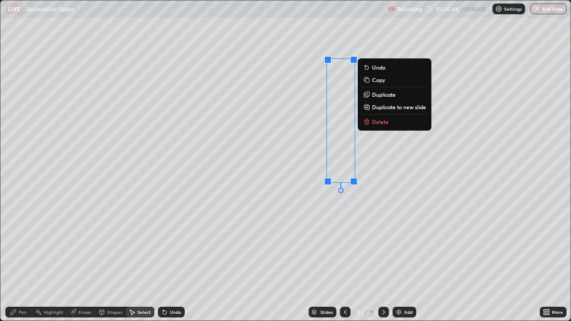
click at [370, 228] on div "0 ° Undo Copy Duplicate Duplicate to new slide Delete" at bounding box center [285, 160] width 570 height 320
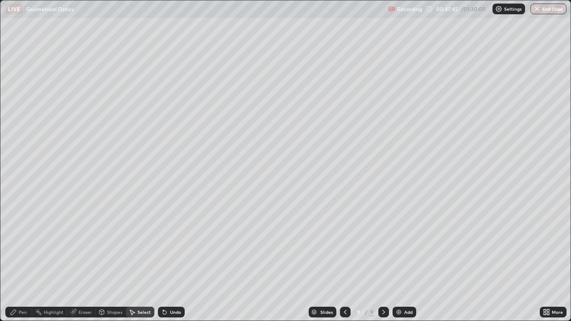
click at [110, 261] on div "Shapes" at bounding box center [114, 312] width 15 height 4
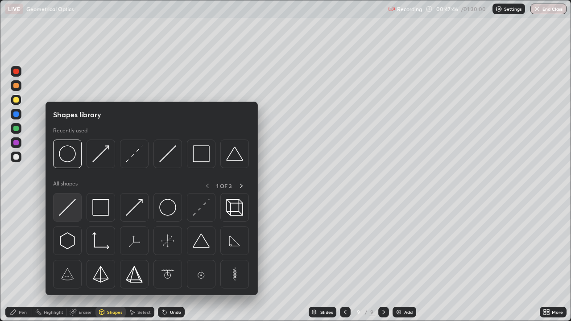
click at [74, 212] on img at bounding box center [67, 207] width 17 height 17
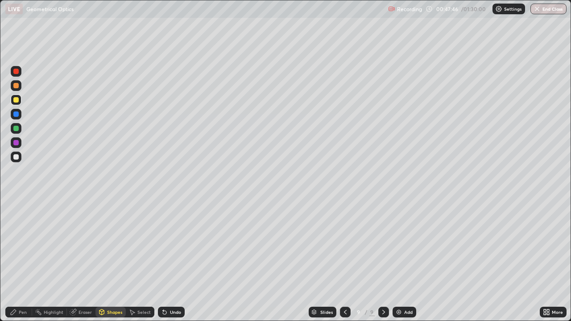
click at [14, 156] on div at bounding box center [15, 156] width 5 height 5
click at [112, 261] on div "Shapes" at bounding box center [114, 312] width 15 height 4
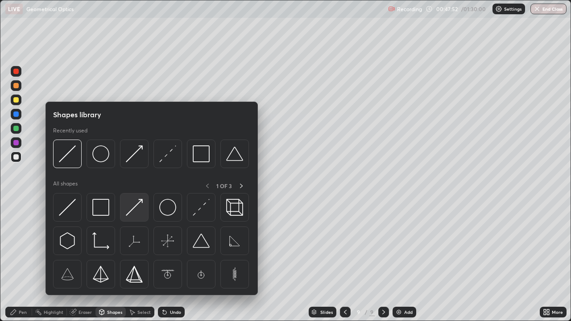
click at [140, 212] on img at bounding box center [134, 207] width 17 height 17
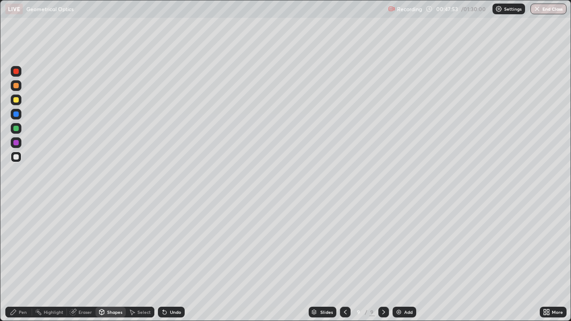
click at [16, 128] on div at bounding box center [15, 128] width 5 height 5
click at [109, 261] on div "Shapes" at bounding box center [110, 312] width 30 height 11
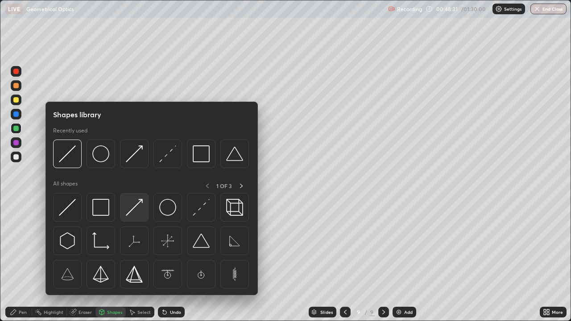
click at [135, 211] on img at bounding box center [134, 207] width 17 height 17
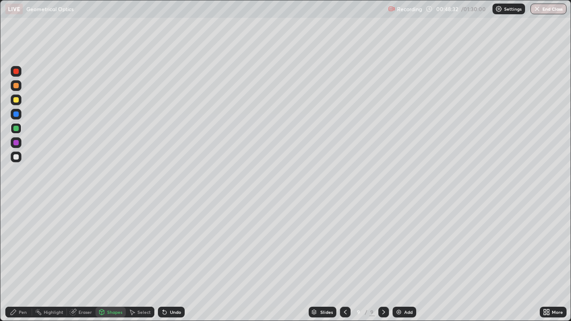
click at [17, 100] on div at bounding box center [15, 99] width 5 height 5
click at [18, 129] on div at bounding box center [15, 128] width 5 height 5
click at [115, 261] on div "Shapes" at bounding box center [110, 312] width 30 height 11
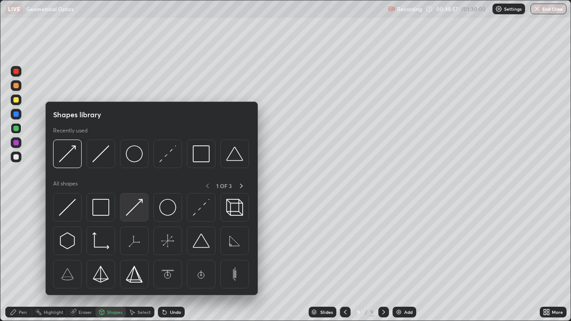
click at [141, 218] on div at bounding box center [134, 207] width 29 height 29
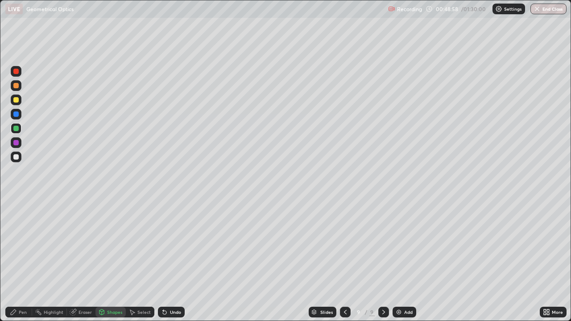
click at [14, 155] on div at bounding box center [15, 156] width 5 height 5
click at [170, 261] on div "Undo" at bounding box center [175, 312] width 11 height 4
click at [21, 261] on div "Pen" at bounding box center [18, 312] width 27 height 11
click at [133, 261] on div "Select" at bounding box center [140, 312] width 29 height 11
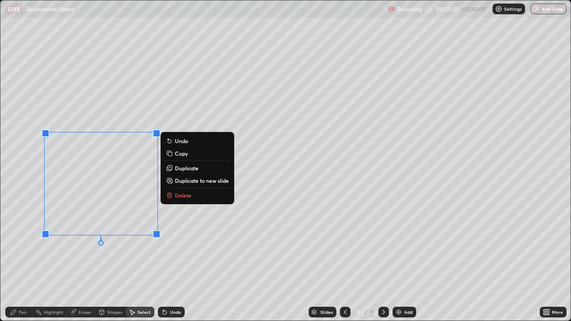
click at [190, 198] on p "Delete" at bounding box center [183, 195] width 17 height 7
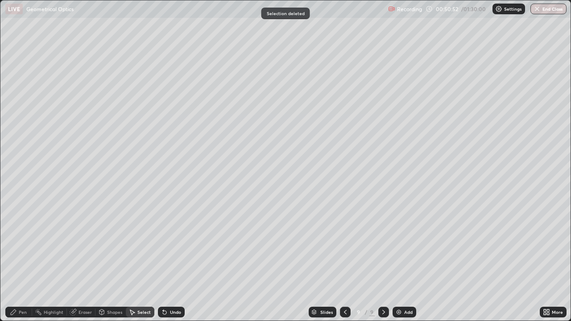
click at [17, 261] on div "Pen" at bounding box center [18, 312] width 27 height 11
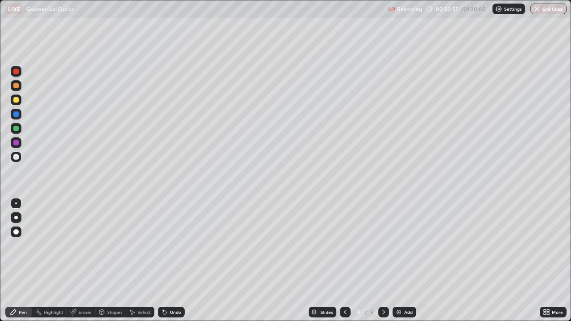
click at [25, 261] on div "Pen" at bounding box center [23, 312] width 8 height 4
click at [170, 261] on div "Undo" at bounding box center [175, 312] width 11 height 4
click at [139, 261] on div "Select" at bounding box center [143, 312] width 13 height 4
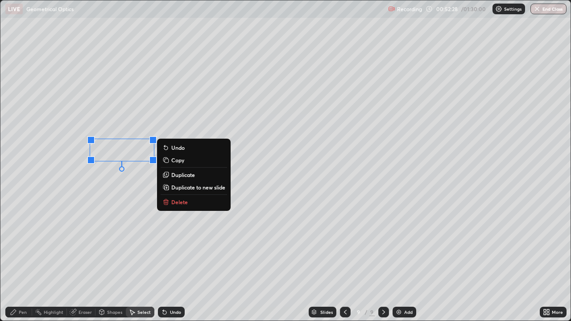
click at [19, 261] on div "Pen" at bounding box center [23, 312] width 8 height 4
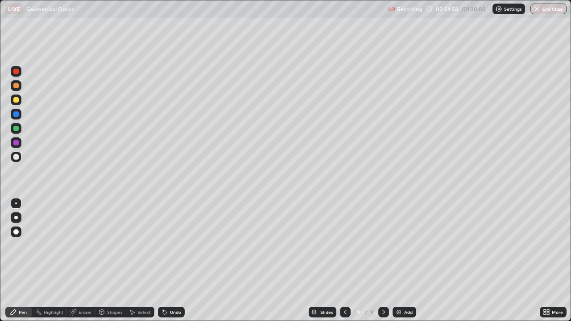
click at [404, 261] on div "Add" at bounding box center [408, 312] width 8 height 4
click at [19, 100] on div at bounding box center [16, 100] width 11 height 11
click at [112, 261] on div "Shapes" at bounding box center [114, 312] width 15 height 4
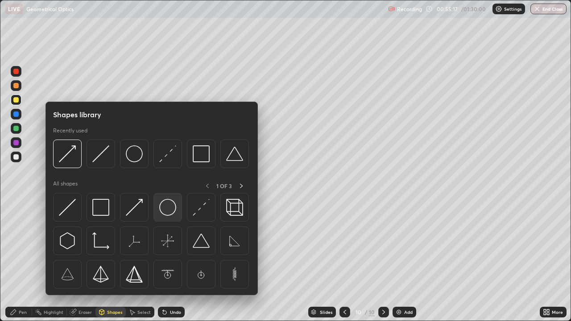
click at [169, 207] on img at bounding box center [167, 207] width 17 height 17
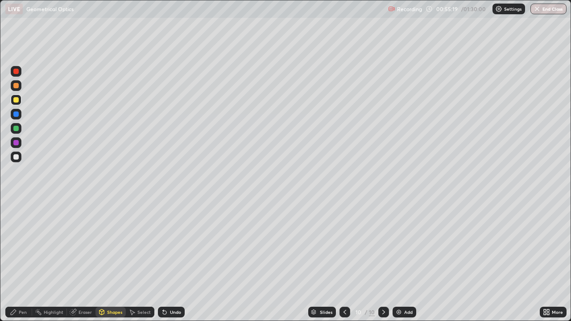
click at [17, 131] on div at bounding box center [15, 128] width 5 height 5
click at [111, 261] on div "Shapes" at bounding box center [110, 312] width 30 height 11
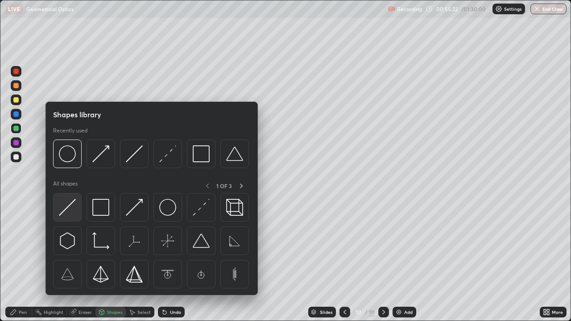
click at [72, 212] on img at bounding box center [67, 207] width 17 height 17
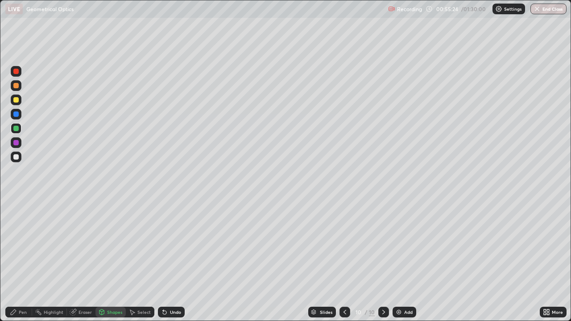
click at [19, 157] on div at bounding box center [16, 157] width 11 height 11
click at [137, 261] on div "Select" at bounding box center [143, 312] width 13 height 4
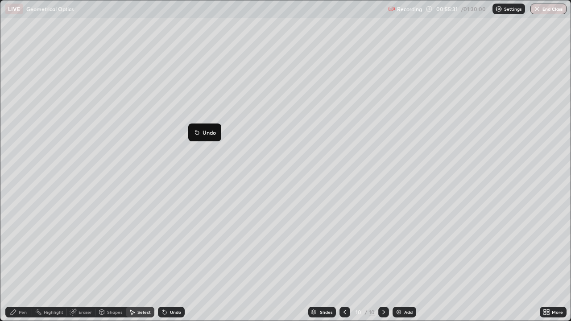
click at [210, 178] on div "0 ° Undo Copy Duplicate Duplicate to new slide Delete" at bounding box center [285, 160] width 570 height 320
click at [111, 261] on div "Shapes" at bounding box center [114, 312] width 15 height 4
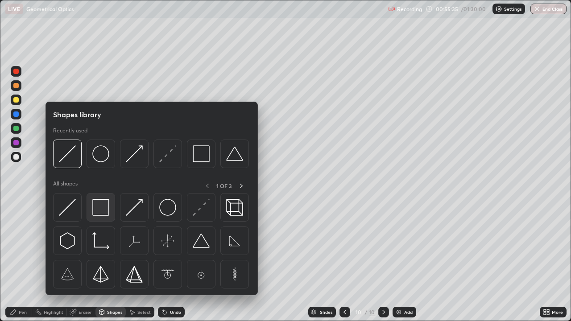
click at [107, 214] on img at bounding box center [100, 207] width 17 height 17
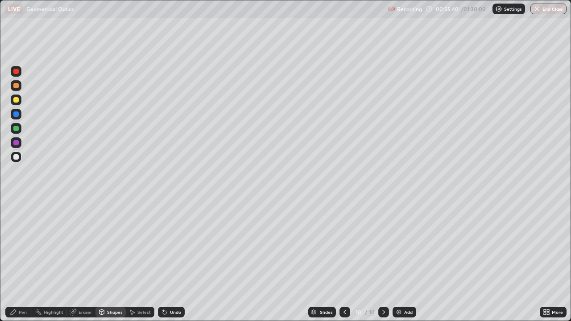
click at [111, 261] on div "Shapes" at bounding box center [114, 312] width 15 height 4
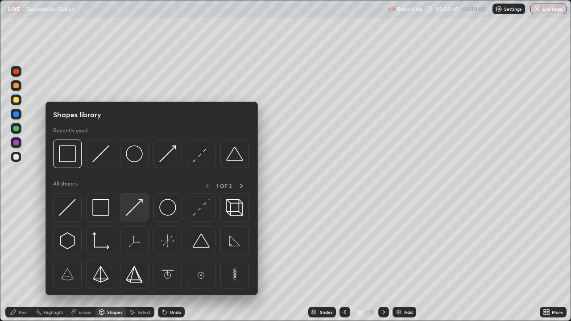
click at [137, 212] on img at bounding box center [134, 207] width 17 height 17
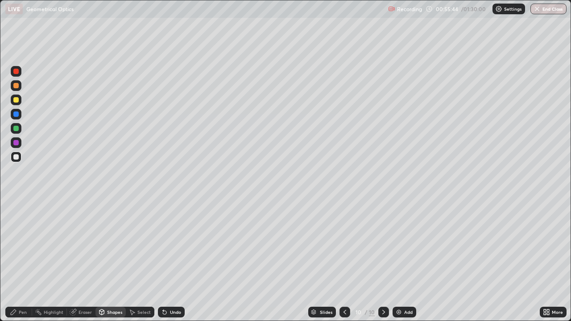
click at [21, 261] on div "Pen" at bounding box center [23, 312] width 8 height 4
click at [18, 102] on div at bounding box center [16, 100] width 11 height 11
click at [139, 261] on div "Select" at bounding box center [143, 312] width 13 height 4
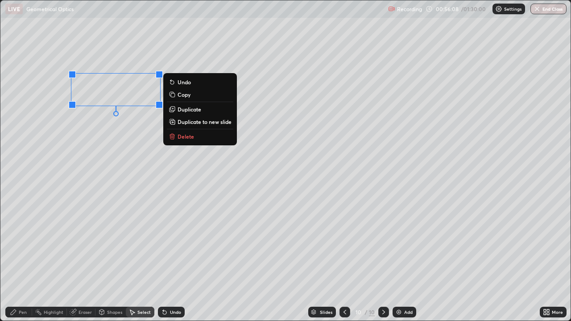
click at [18, 261] on div "Pen" at bounding box center [18, 312] width 27 height 11
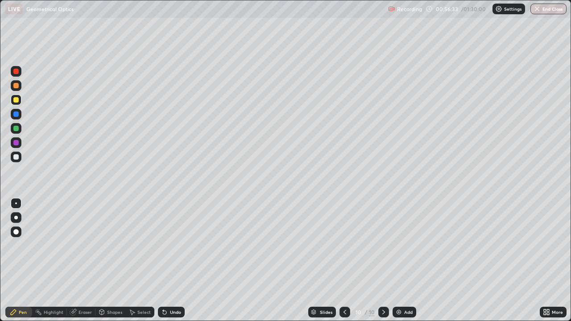
click at [18, 158] on div at bounding box center [15, 156] width 5 height 5
click at [399, 261] on img at bounding box center [398, 312] width 7 height 7
click at [17, 100] on div at bounding box center [15, 99] width 5 height 5
click at [168, 261] on div "Undo" at bounding box center [171, 312] width 27 height 11
click at [18, 157] on div at bounding box center [15, 156] width 5 height 5
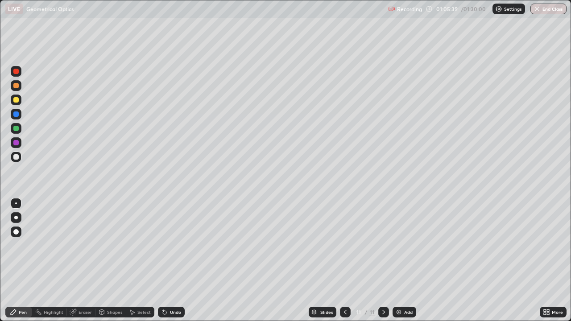
click at [170, 261] on div "Undo" at bounding box center [175, 312] width 11 height 4
click at [171, 261] on div "Undo" at bounding box center [175, 312] width 11 height 4
click at [140, 261] on div "Select" at bounding box center [143, 312] width 13 height 4
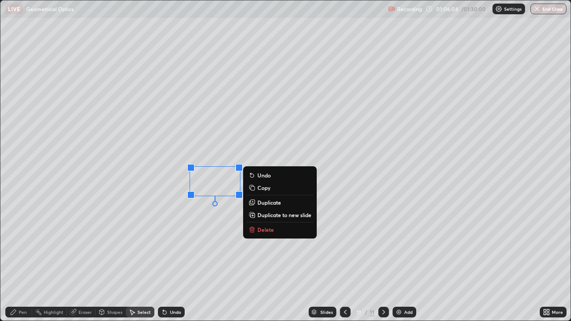
click at [132, 247] on div "0 ° Undo Copy Duplicate Duplicate to new slide Delete" at bounding box center [285, 160] width 570 height 320
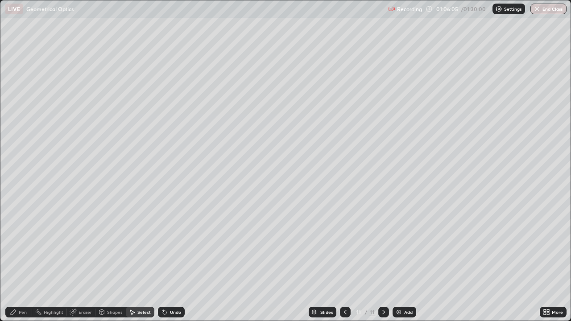
click at [20, 261] on div "Pen" at bounding box center [18, 312] width 27 height 11
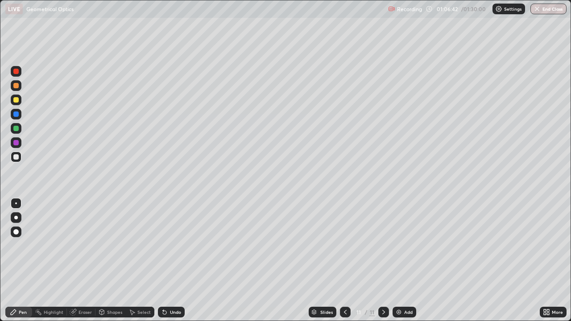
click at [140, 261] on div "Select" at bounding box center [143, 312] width 13 height 4
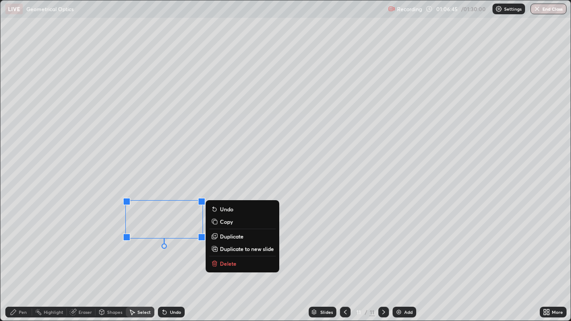
click at [20, 261] on div "Pen" at bounding box center [18, 312] width 27 height 11
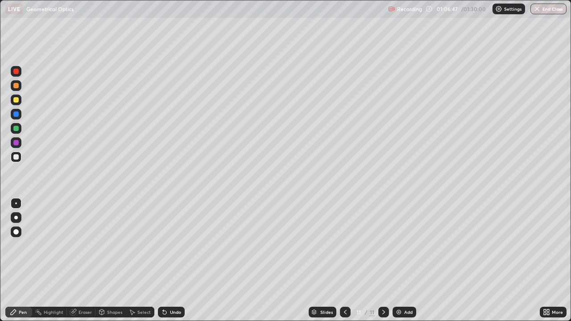
click at [17, 100] on div at bounding box center [15, 99] width 5 height 5
click at [165, 261] on icon at bounding box center [164, 312] width 7 height 7
click at [401, 261] on img at bounding box center [398, 312] width 7 height 7
click at [18, 100] on div at bounding box center [15, 99] width 5 height 5
click at [17, 158] on div at bounding box center [15, 156] width 5 height 5
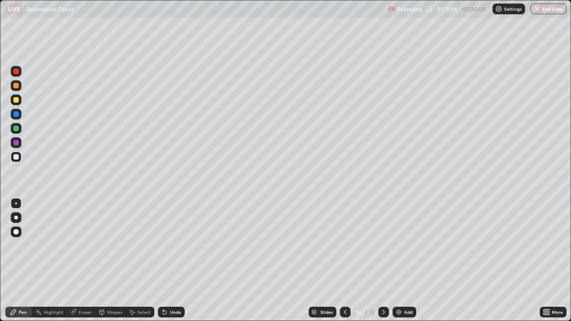
click at [17, 99] on div at bounding box center [15, 99] width 5 height 5
click at [400, 261] on img at bounding box center [398, 312] width 7 height 7
click at [17, 157] on div at bounding box center [15, 156] width 5 height 5
click at [110, 261] on div "Shapes" at bounding box center [110, 312] width 30 height 11
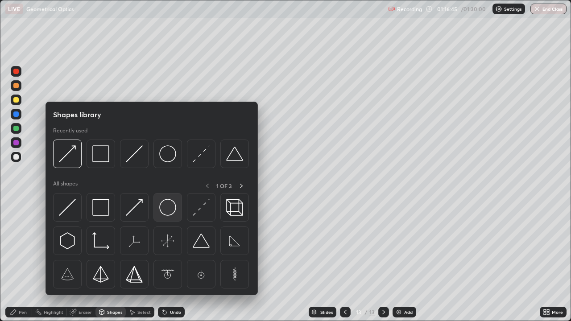
click at [162, 209] on img at bounding box center [167, 207] width 17 height 17
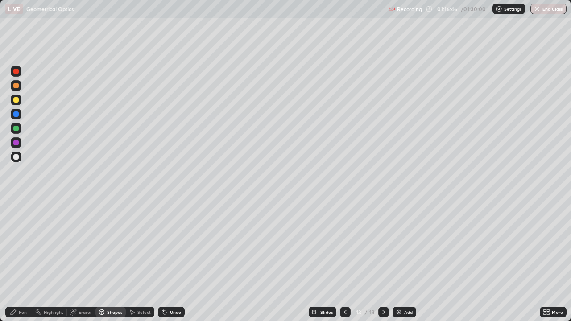
click at [18, 100] on div at bounding box center [15, 99] width 5 height 5
click at [113, 261] on div "Shapes" at bounding box center [110, 312] width 30 height 11
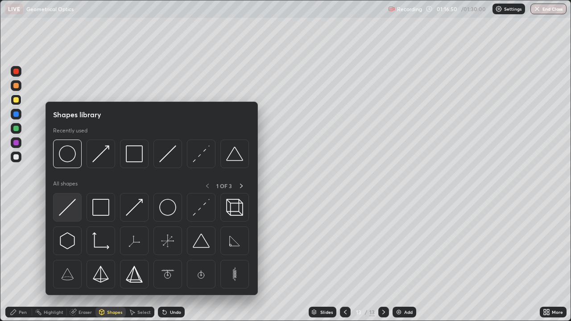
click at [75, 215] on img at bounding box center [67, 207] width 17 height 17
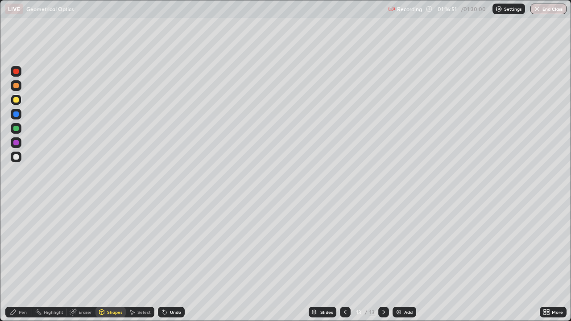
click at [15, 161] on div at bounding box center [16, 157] width 11 height 11
click at [104, 261] on icon at bounding box center [101, 312] width 7 height 7
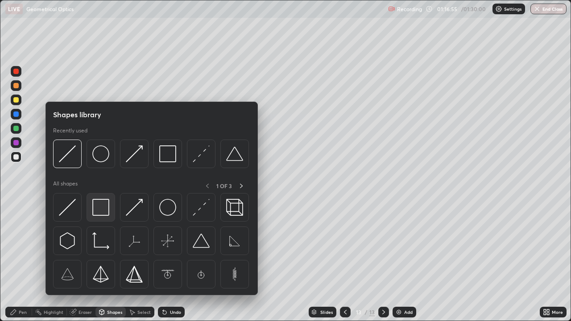
click at [109, 210] on img at bounding box center [100, 207] width 17 height 17
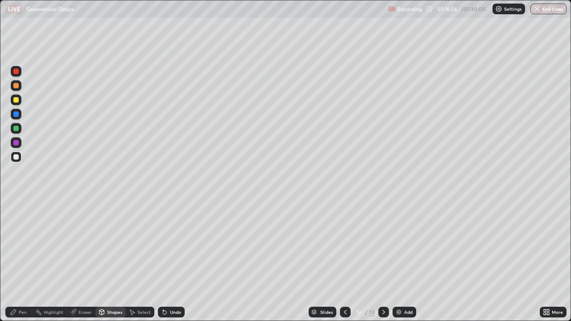
click at [18, 129] on div at bounding box center [15, 128] width 5 height 5
click at [28, 261] on div "Pen" at bounding box center [18, 312] width 27 height 11
click at [17, 157] on div at bounding box center [15, 156] width 5 height 5
click at [17, 100] on div at bounding box center [15, 99] width 5 height 5
click at [138, 261] on div "Select" at bounding box center [143, 312] width 13 height 4
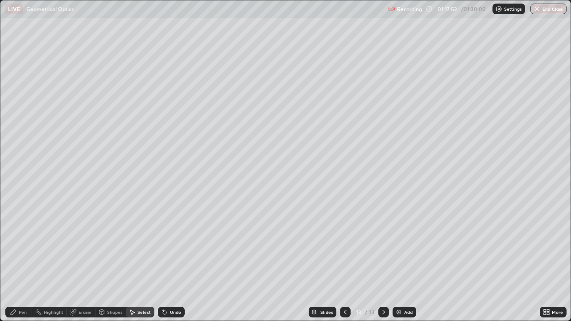
click at [84, 261] on div "Eraser" at bounding box center [85, 312] width 13 height 4
click at [21, 261] on div "Pen" at bounding box center [23, 312] width 8 height 4
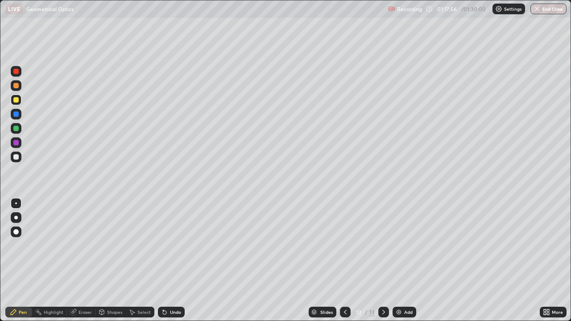
click at [19, 153] on div at bounding box center [16, 157] width 11 height 11
click at [20, 261] on div "Pen" at bounding box center [18, 312] width 27 height 11
click at [18, 128] on div at bounding box center [15, 128] width 5 height 5
click at [21, 261] on div "Pen" at bounding box center [23, 312] width 8 height 4
click at [21, 158] on div at bounding box center [16, 157] width 11 height 11
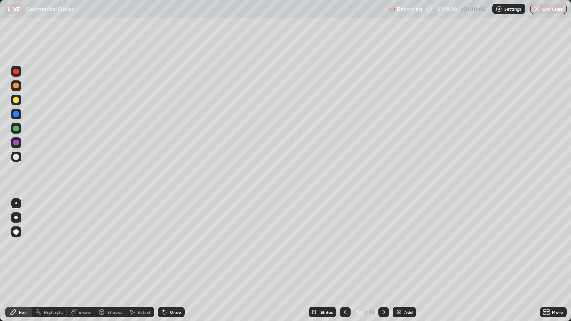
click at [175, 261] on div "Undo" at bounding box center [171, 312] width 27 height 11
click at [345, 261] on icon at bounding box center [345, 312] width 3 height 4
click at [344, 261] on icon at bounding box center [345, 312] width 7 height 7
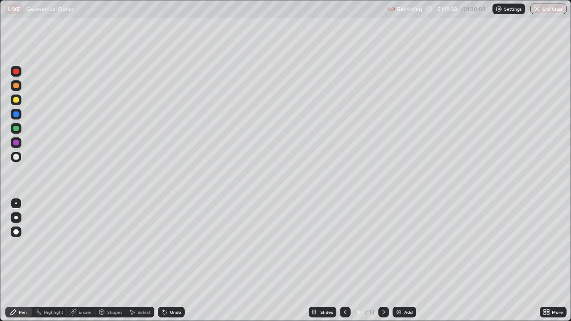
click at [342, 261] on icon at bounding box center [345, 312] width 7 height 7
click at [343, 261] on icon at bounding box center [345, 312] width 7 height 7
click at [383, 261] on icon at bounding box center [383, 312] width 7 height 7
click at [382, 261] on div at bounding box center [383, 312] width 11 height 11
click at [382, 261] on icon at bounding box center [383, 312] width 7 height 7
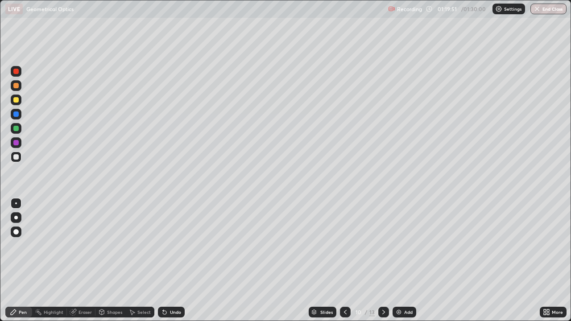
click at [383, 261] on icon at bounding box center [383, 312] width 3 height 4
click at [381, 261] on icon at bounding box center [383, 312] width 7 height 7
click at [383, 261] on icon at bounding box center [383, 312] width 7 height 7
click at [555, 8] on button "End Class" at bounding box center [548, 9] width 36 height 11
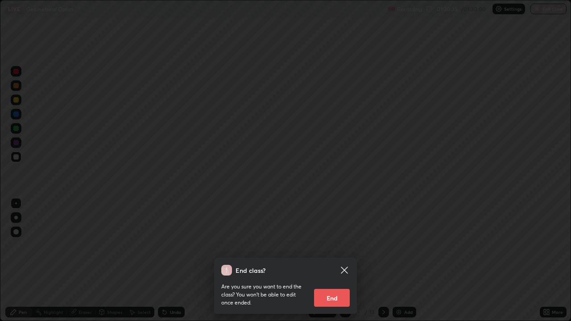
click at [326, 261] on button "End" at bounding box center [332, 298] width 36 height 18
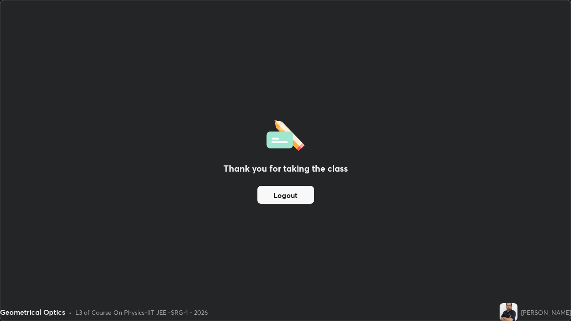
click at [289, 197] on button "Logout" at bounding box center [285, 195] width 57 height 18
